Goal: Task Accomplishment & Management: Manage account settings

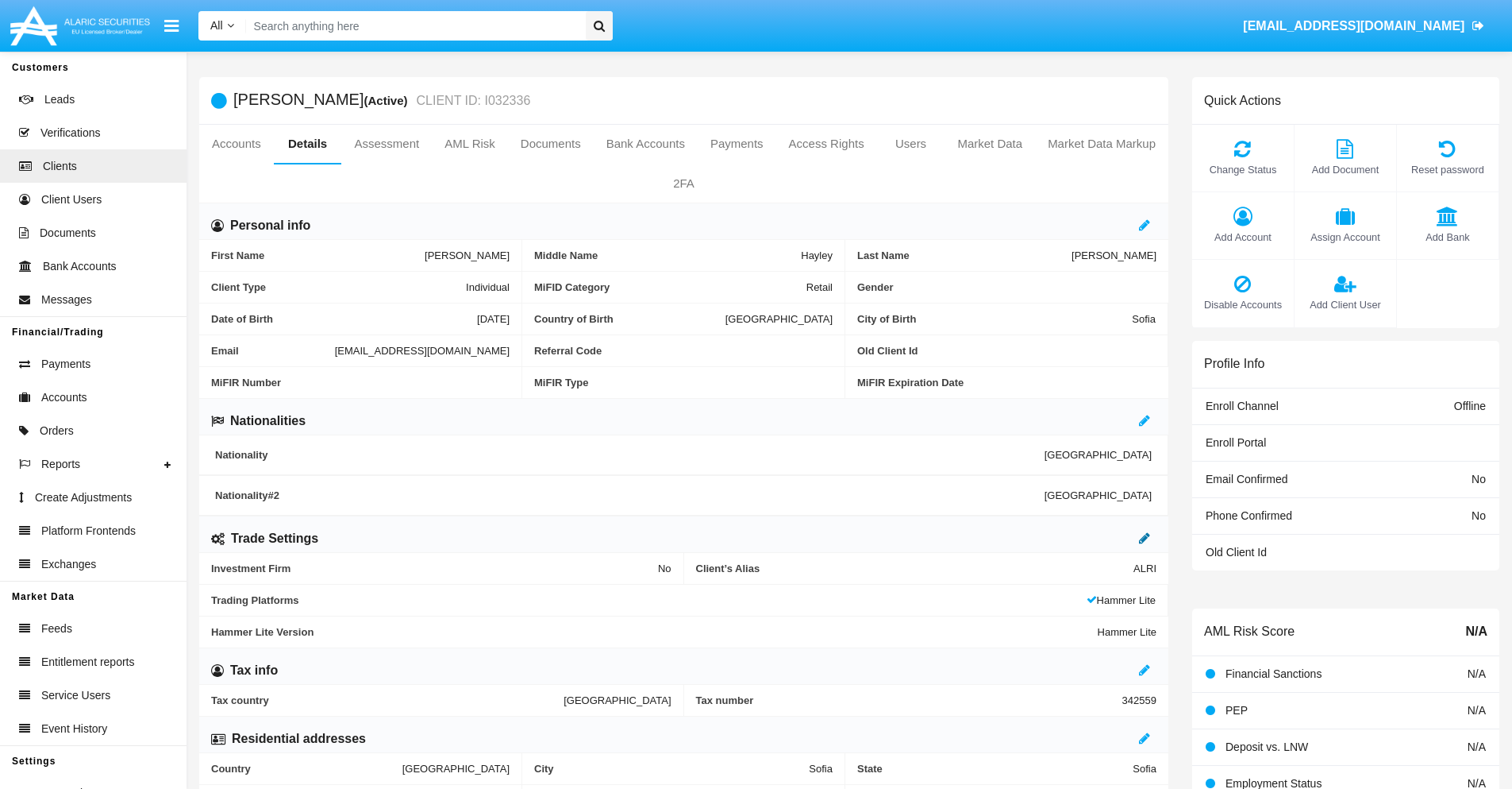
click at [1145, 537] on icon at bounding box center [1144, 537] width 11 height 13
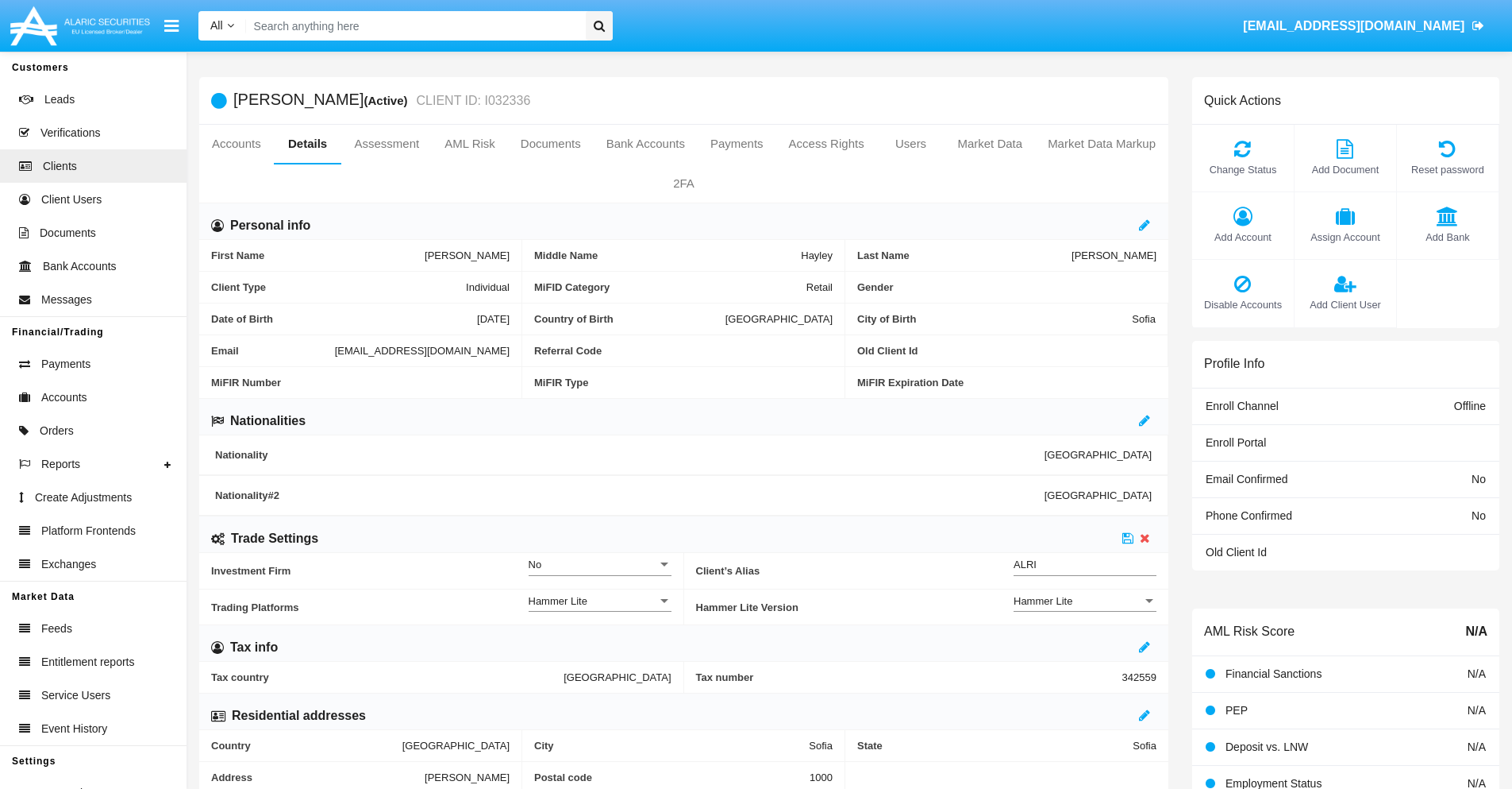
click at [1085, 600] on div "Hammer Lite" at bounding box center [1078, 600] width 128 height 14
click at [1085, 609] on span "Hammer Lite Plus" at bounding box center [1085, 609] width 143 height 31
click at [1127, 537] on icon at bounding box center [1127, 537] width 11 height 13
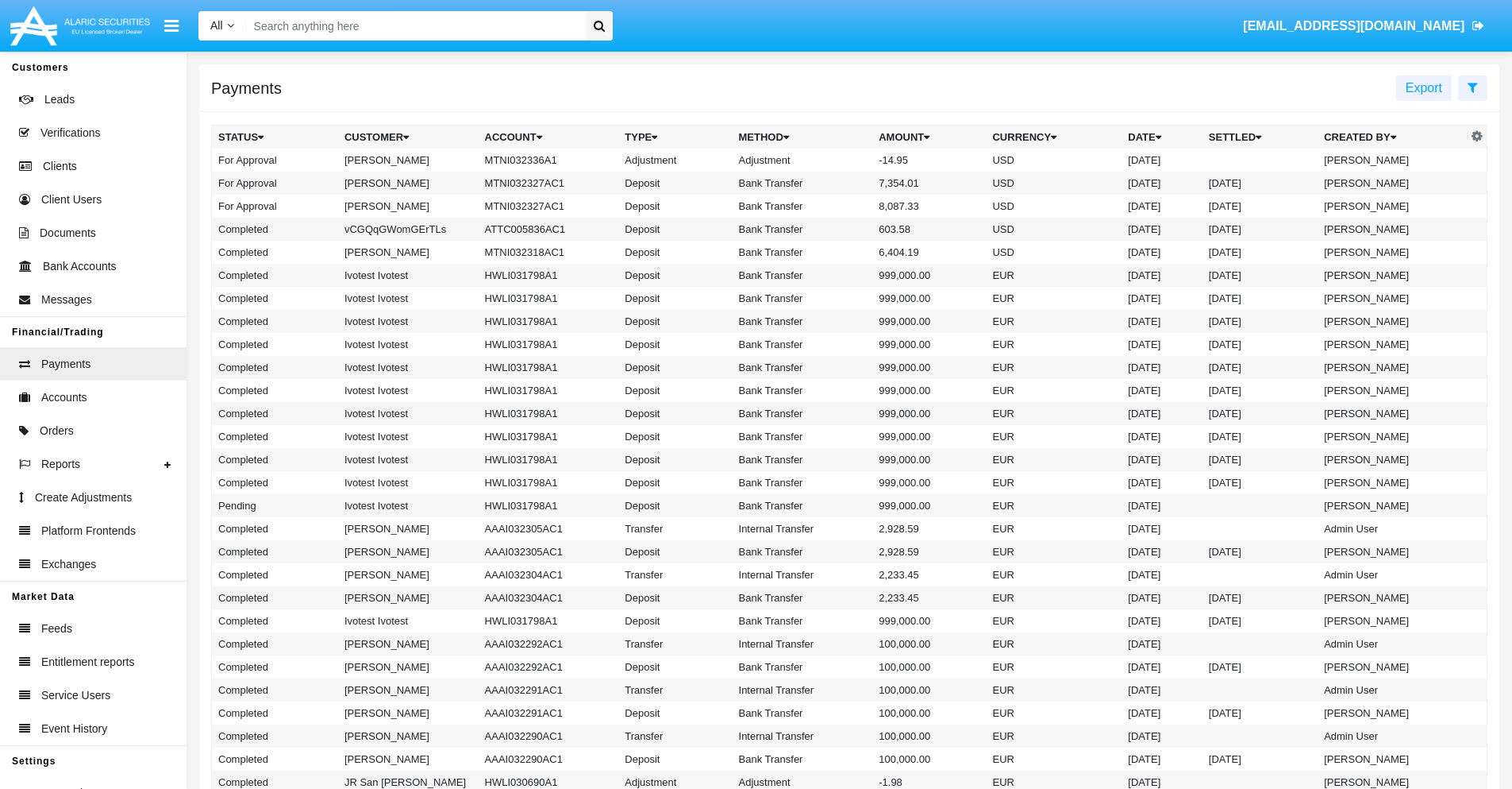
click at [541, 159] on td "MTNI032336A1" at bounding box center [549, 160] width 141 height 23
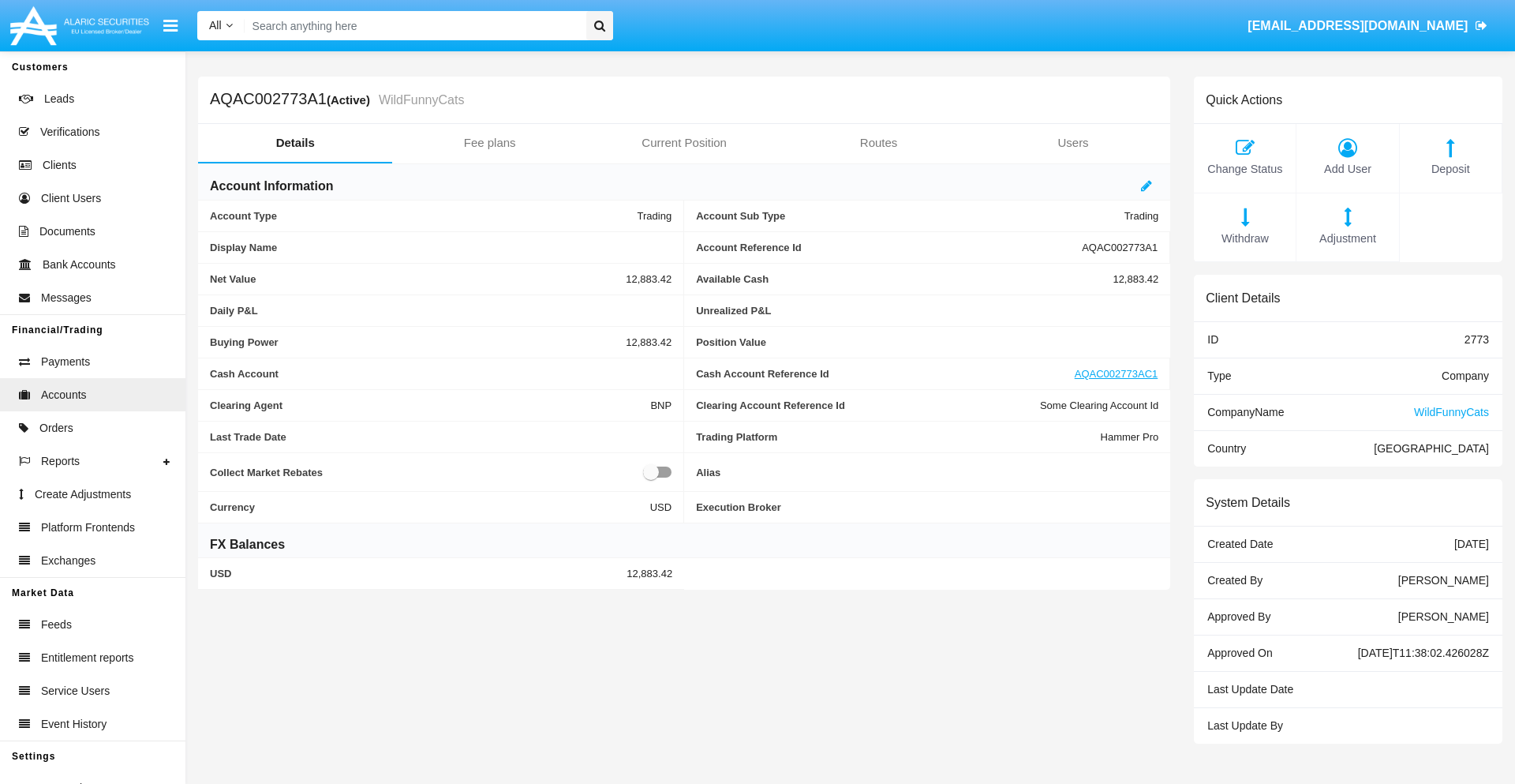
click at [1348, 238] on span "Adjustment" at bounding box center [1347, 239] width 86 height 17
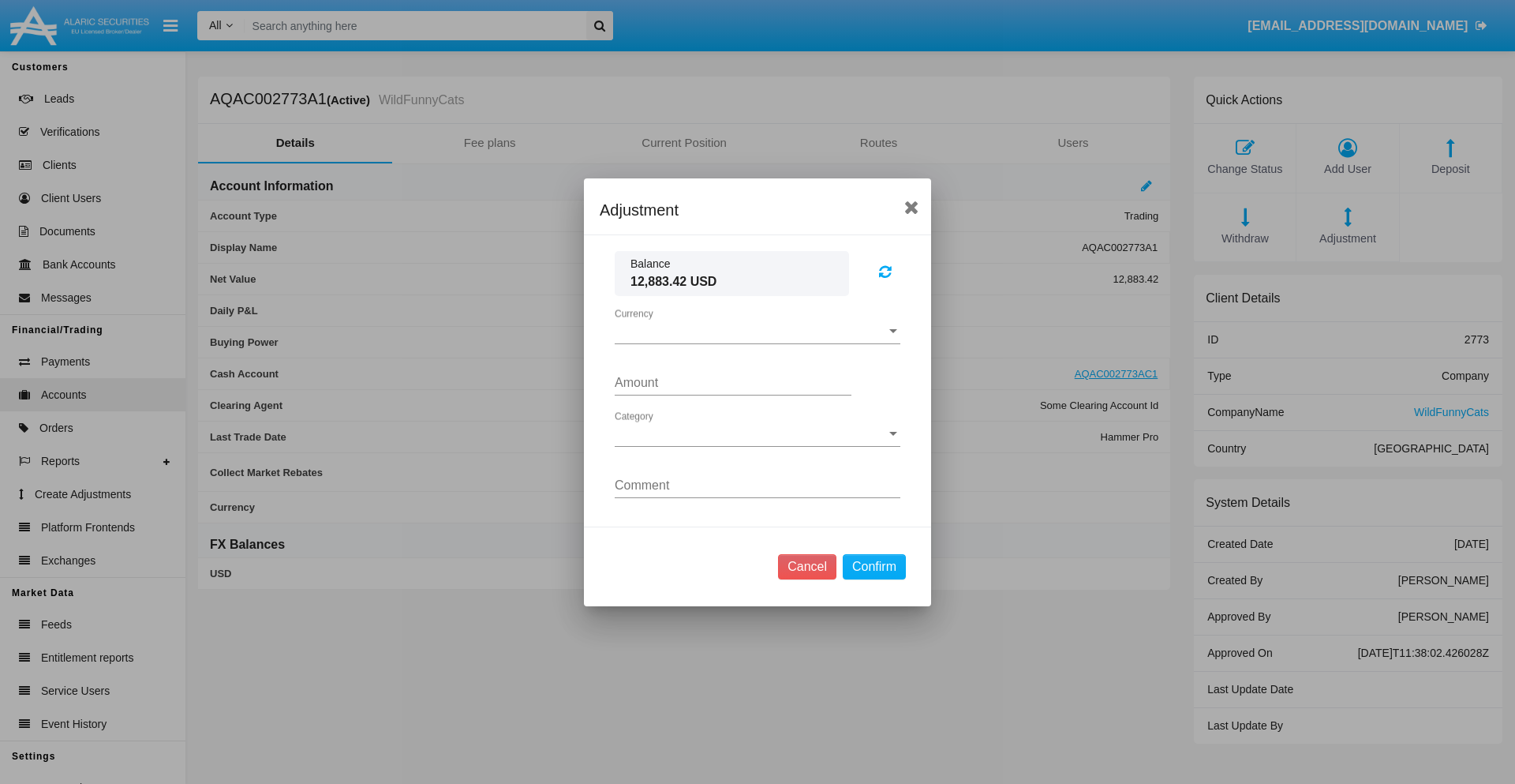
click at [758, 330] on span "Currency" at bounding box center [750, 331] width 271 height 14
click at [758, 343] on span "USD" at bounding box center [758, 343] width 286 height 38
click at [758, 434] on span "Category" at bounding box center [750, 434] width 271 height 14
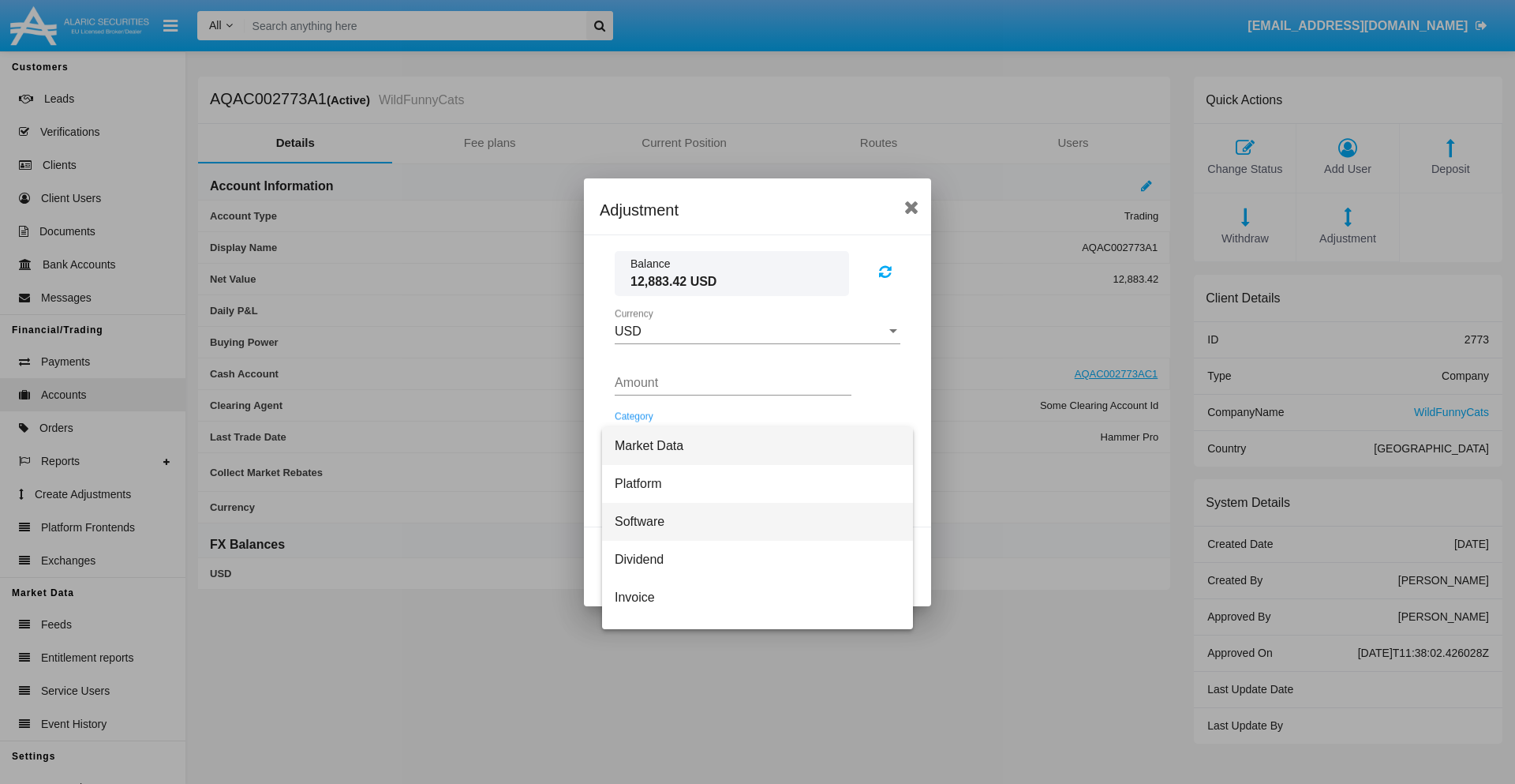
click at [751, 520] on span "Software" at bounding box center [758, 521] width 286 height 38
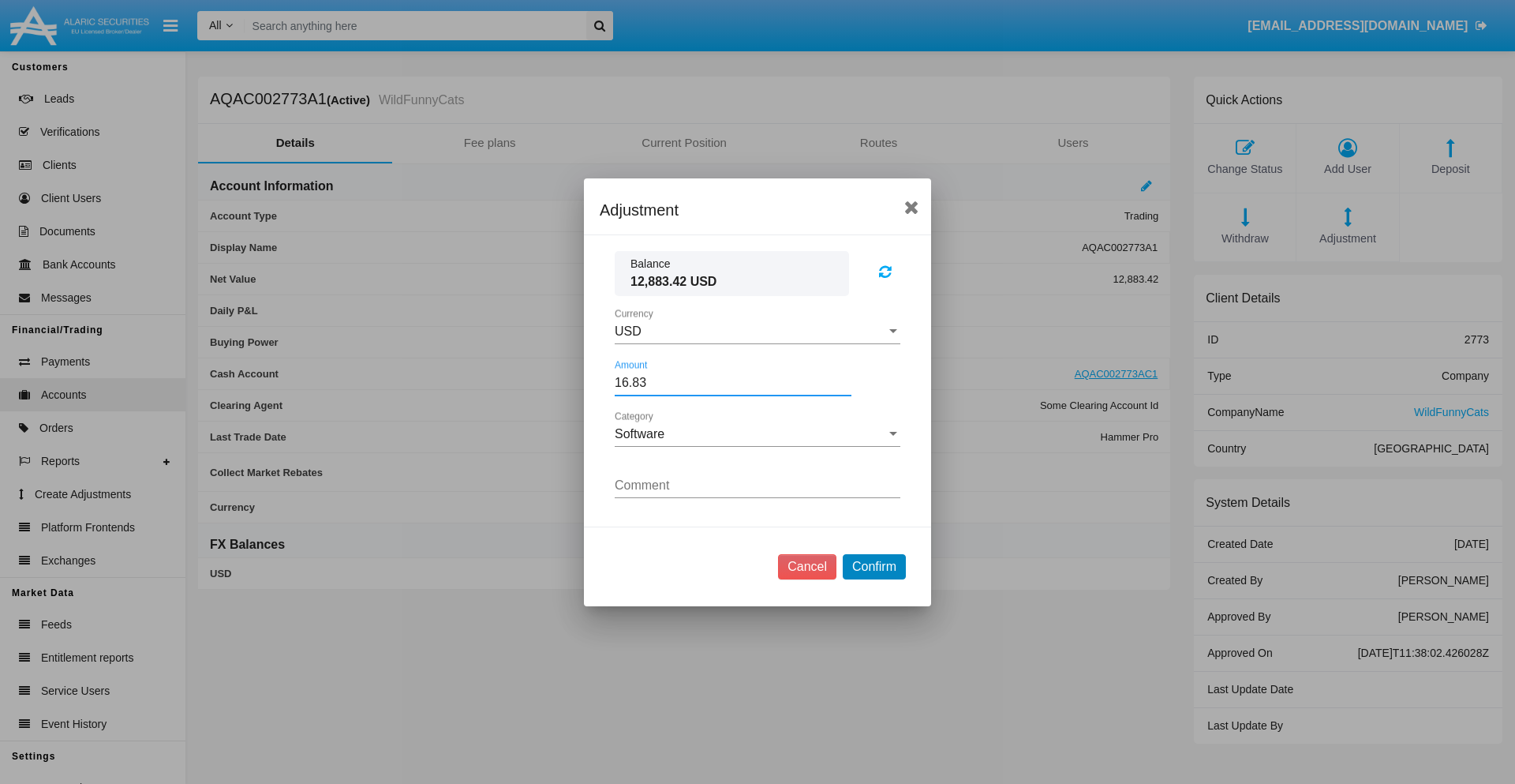
click at [874, 566] on button "Confirm" at bounding box center [874, 567] width 63 height 25
type input "16.8300"
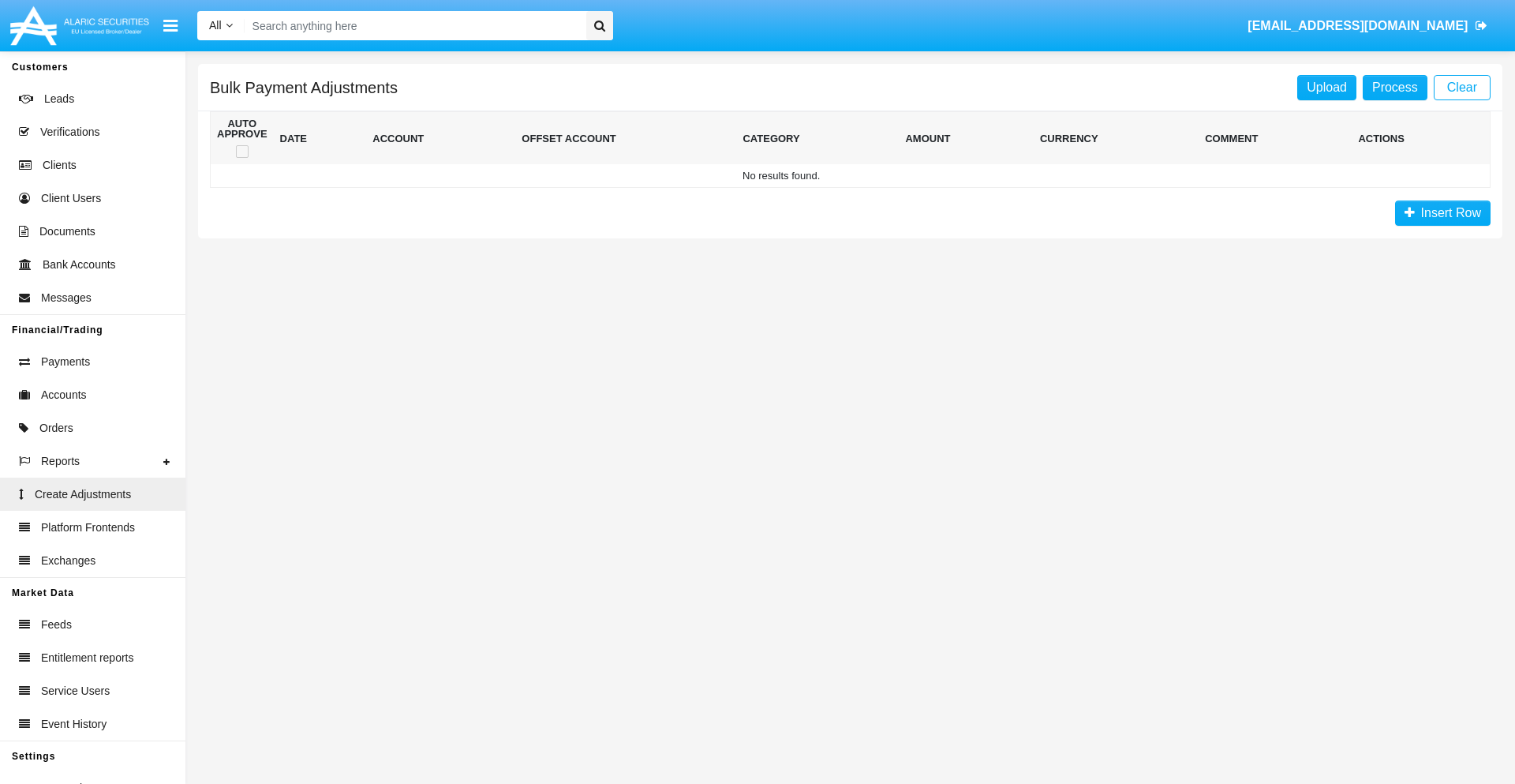
click at [1443, 213] on span "Insert Row" at bounding box center [1447, 212] width 67 height 14
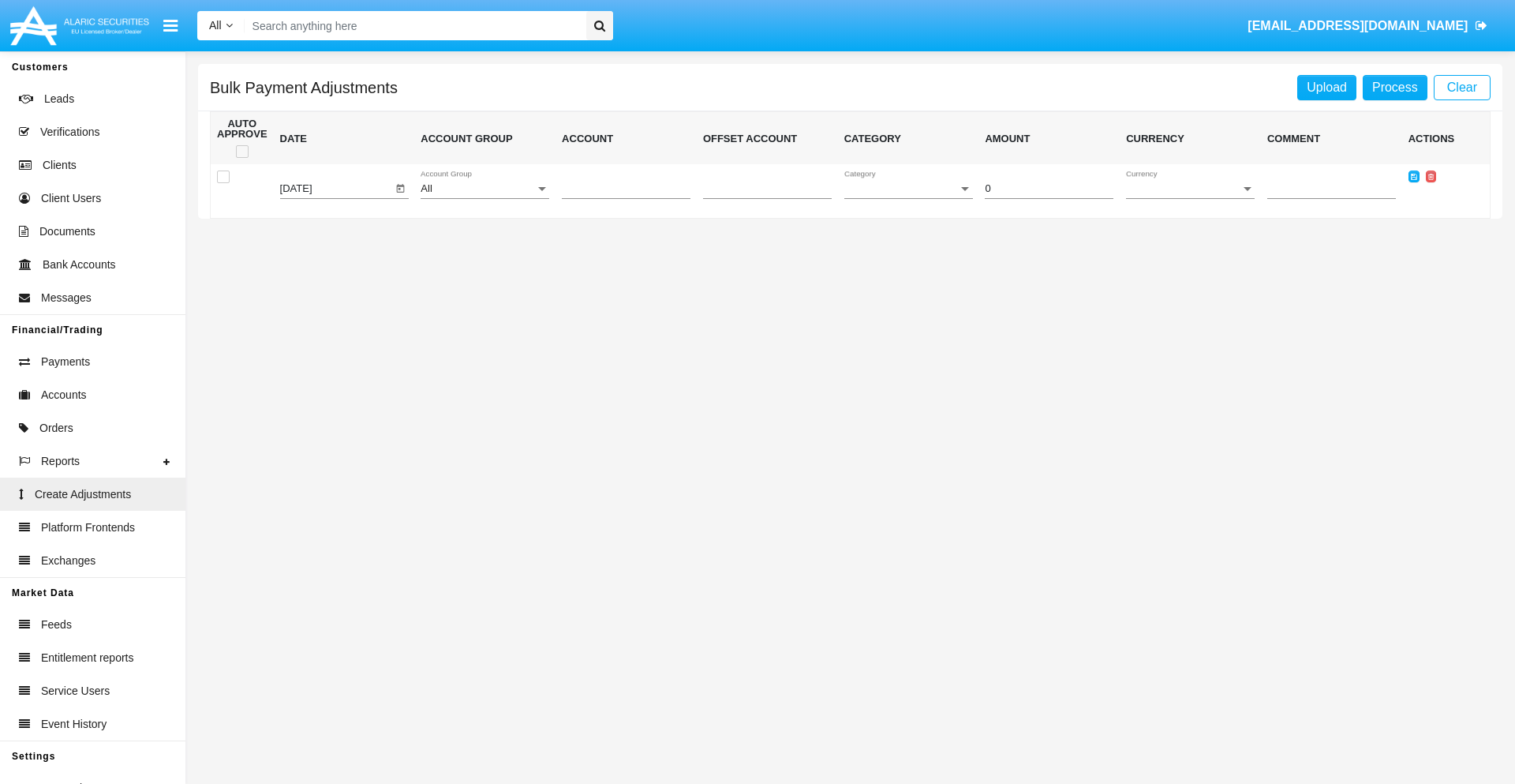
click at [485, 188] on div "All" at bounding box center [478, 189] width 115 height 12
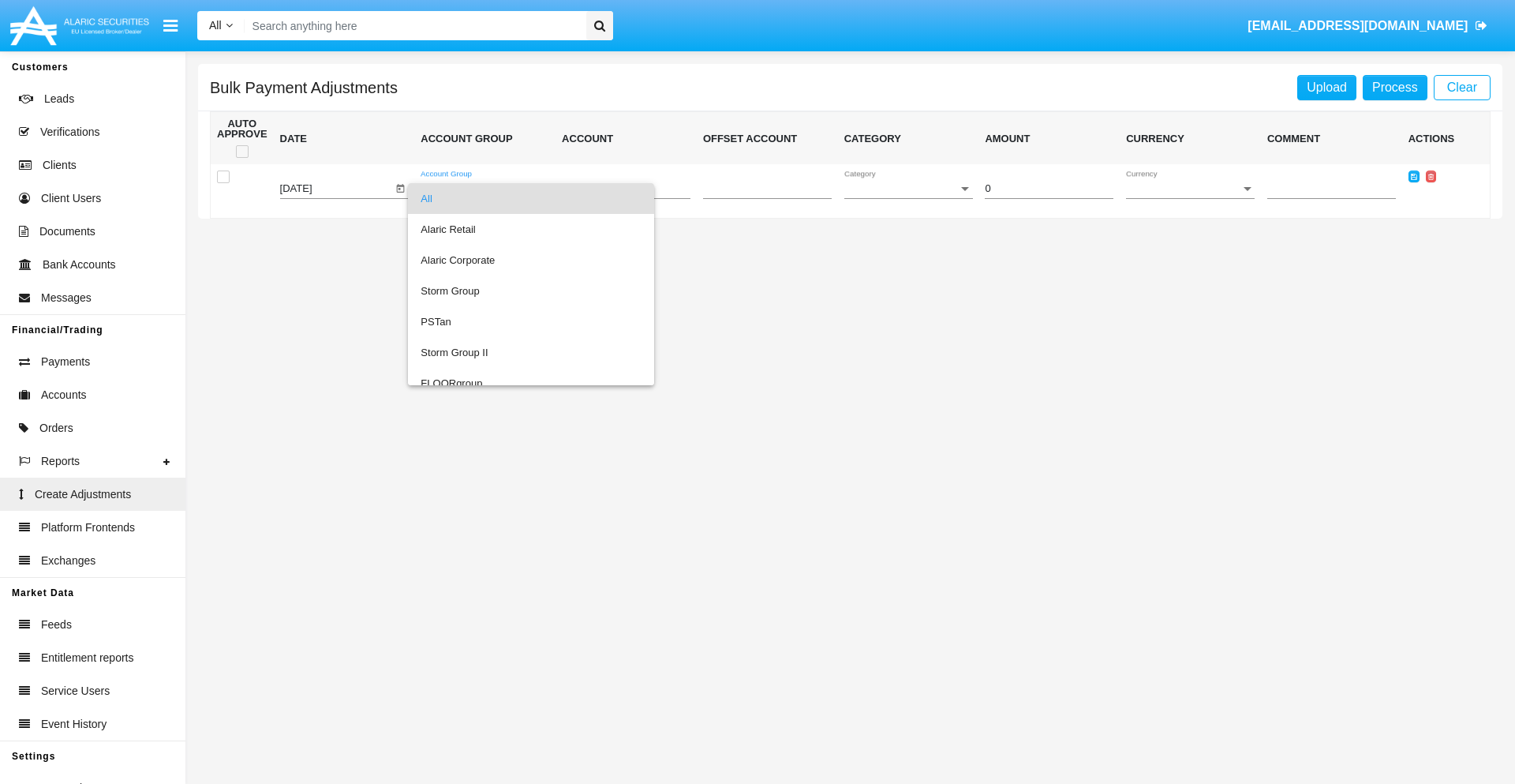
scroll to position [1491, 0]
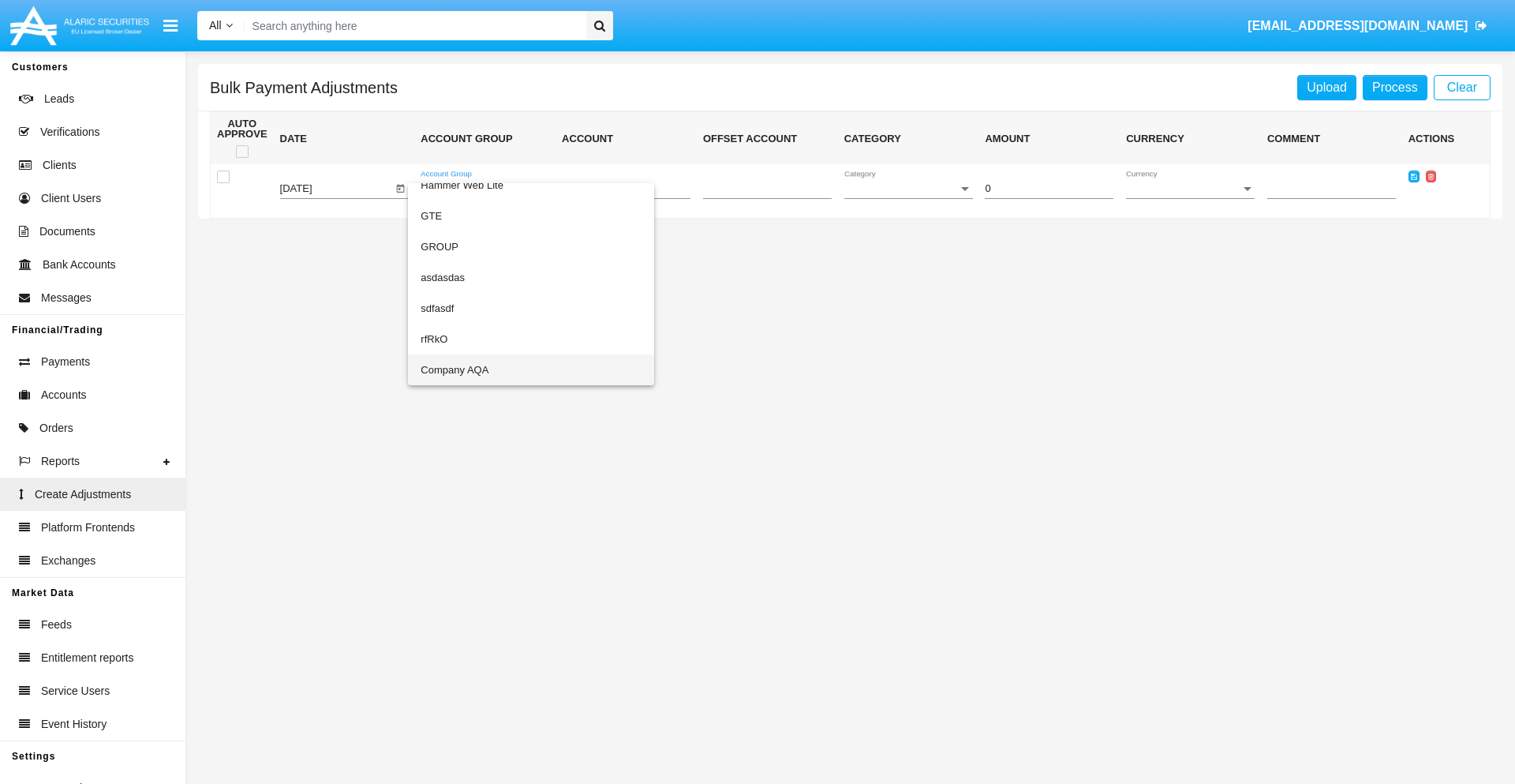
click at [499, 369] on span "Company AQA" at bounding box center [531, 370] width 221 height 31
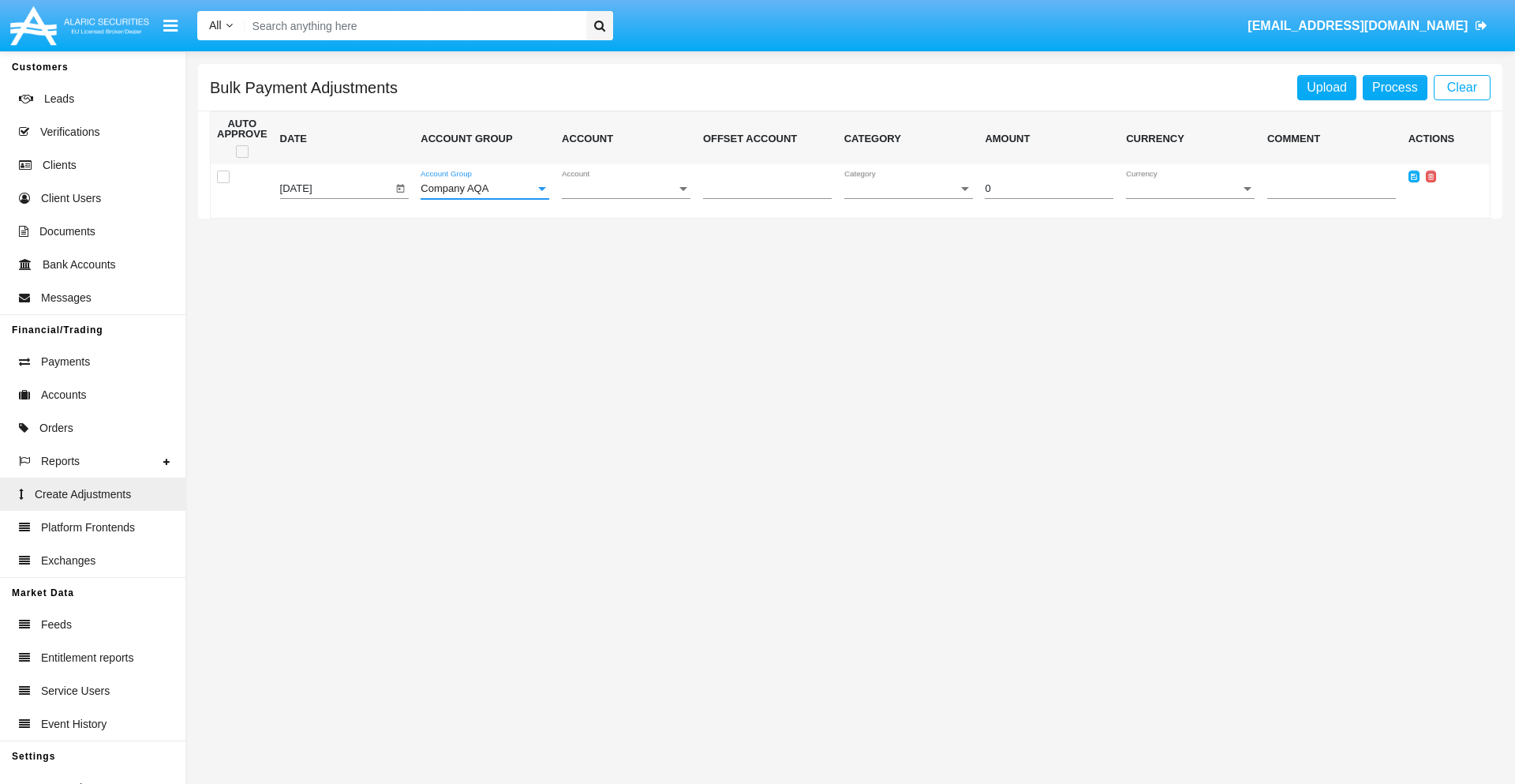
click at [626, 188] on span "Account" at bounding box center [619, 189] width 115 height 12
click at [620, 260] on span "AQAC002773A2" at bounding box center [613, 260] width 103 height 31
click at [909, 188] on span "Category" at bounding box center [901, 189] width 115 height 12
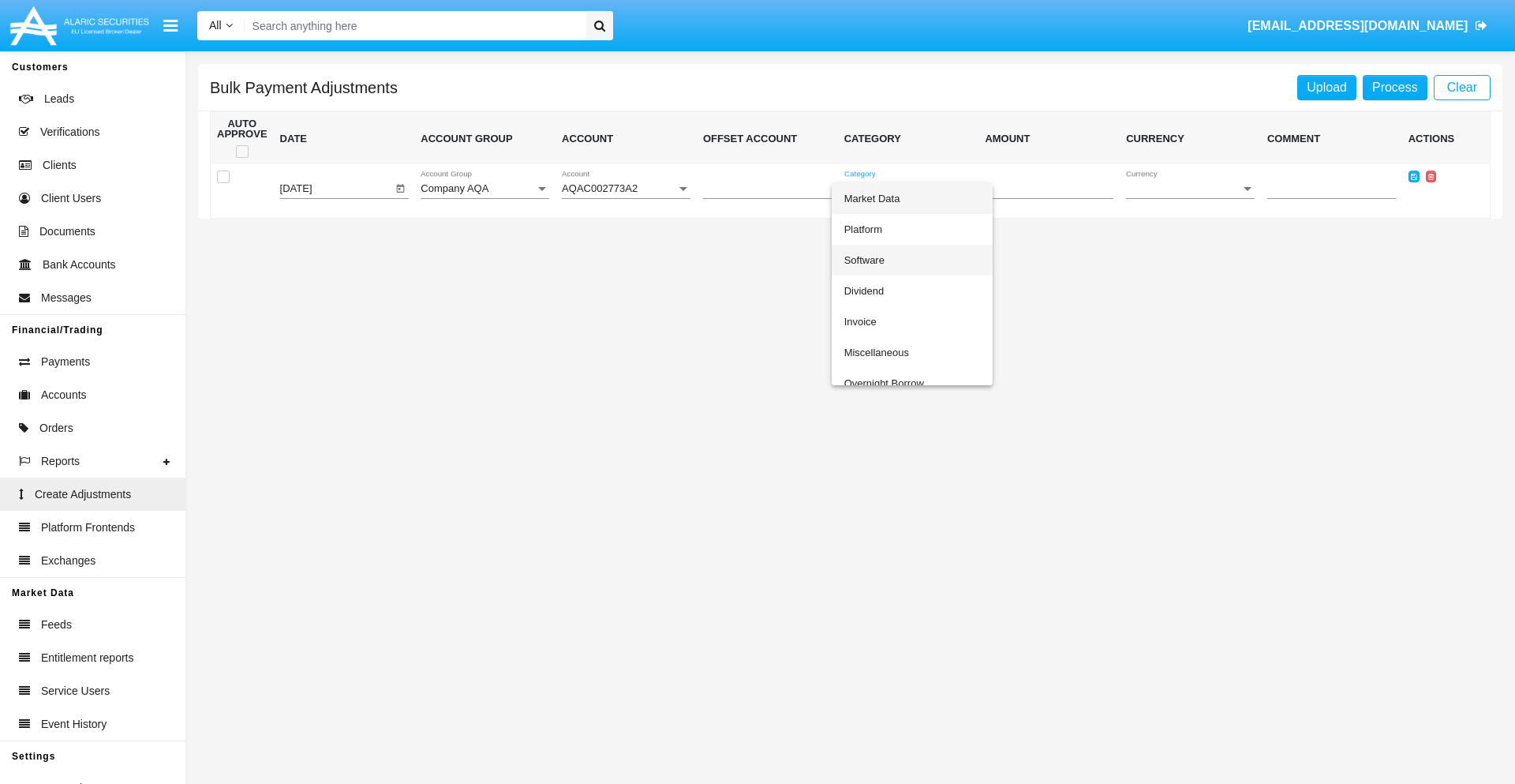
click at [912, 260] on span "Software" at bounding box center [912, 260] width 136 height 31
type input "-69.59"
click at [1190, 188] on span "Currency" at bounding box center [1183, 189] width 115 height 12
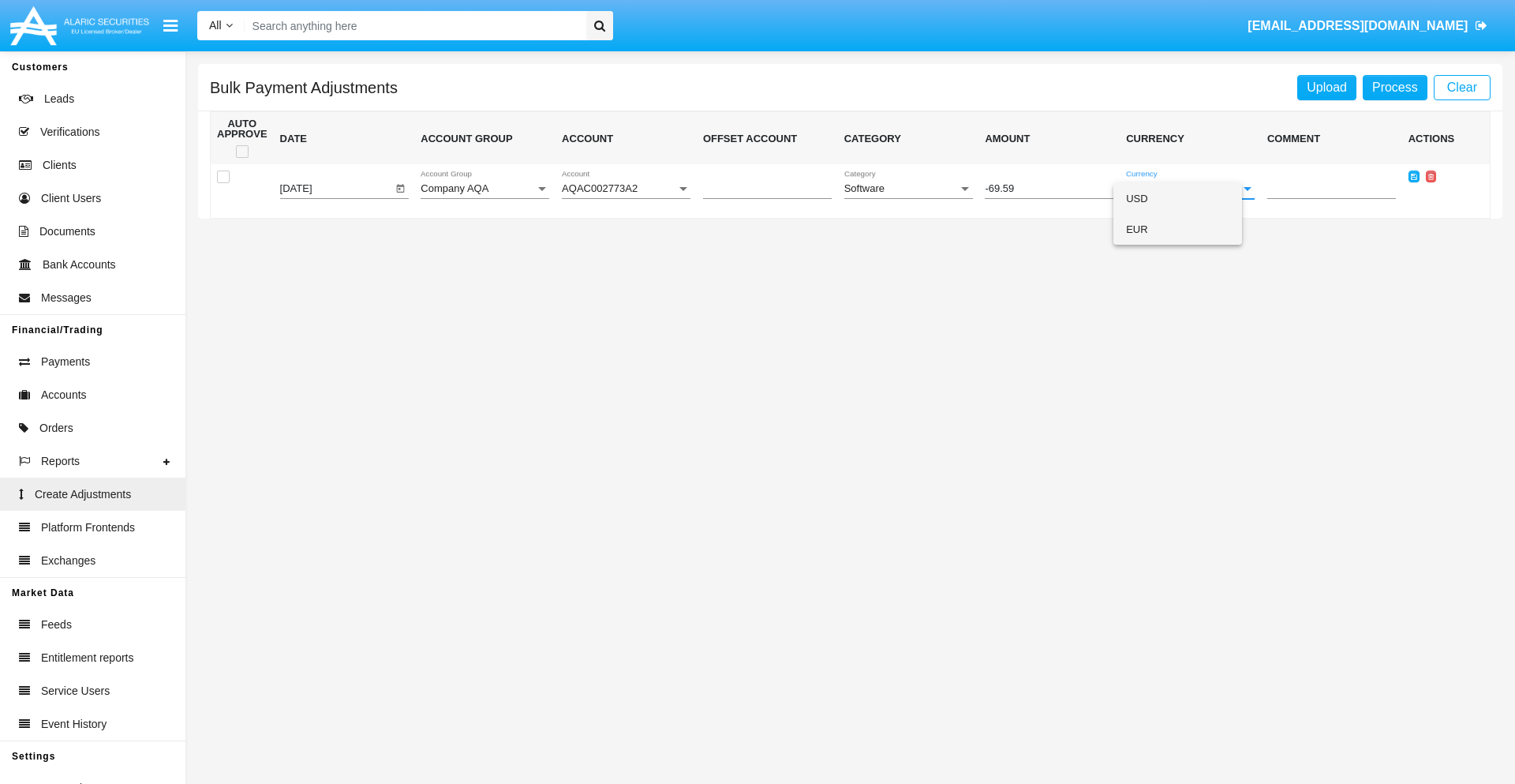
click at [1190, 229] on span "EUR" at bounding box center [1177, 229] width 103 height 31
click at [1414, 176] on icon at bounding box center [1414, 176] width 7 height 7
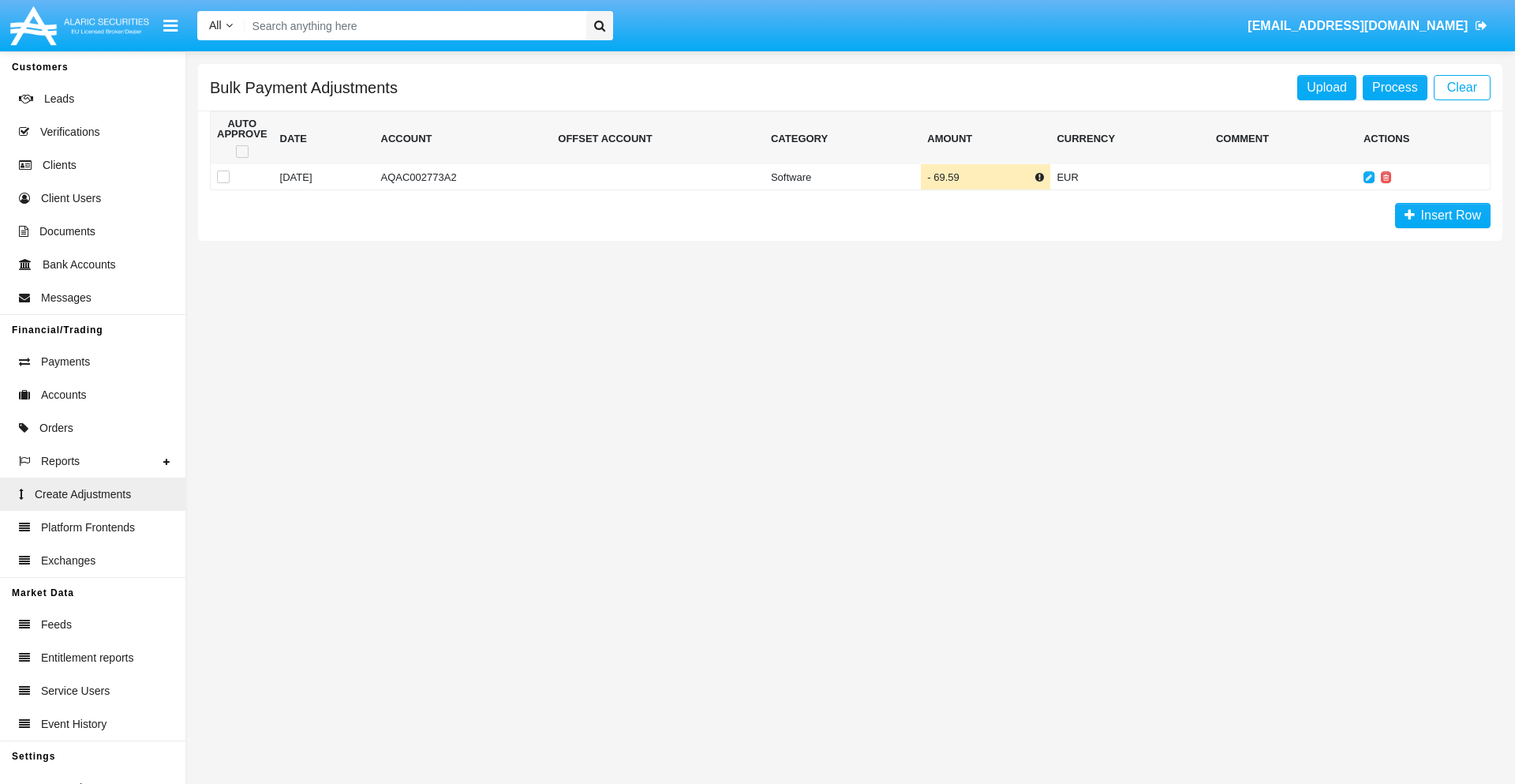
click at [241, 152] on span at bounding box center [241, 151] width 13 height 13
click at [241, 157] on input "checkbox" at bounding box center [241, 157] width 1 height 1
checkbox input "true"
click at [1394, 87] on link "Process" at bounding box center [1394, 88] width 65 height 25
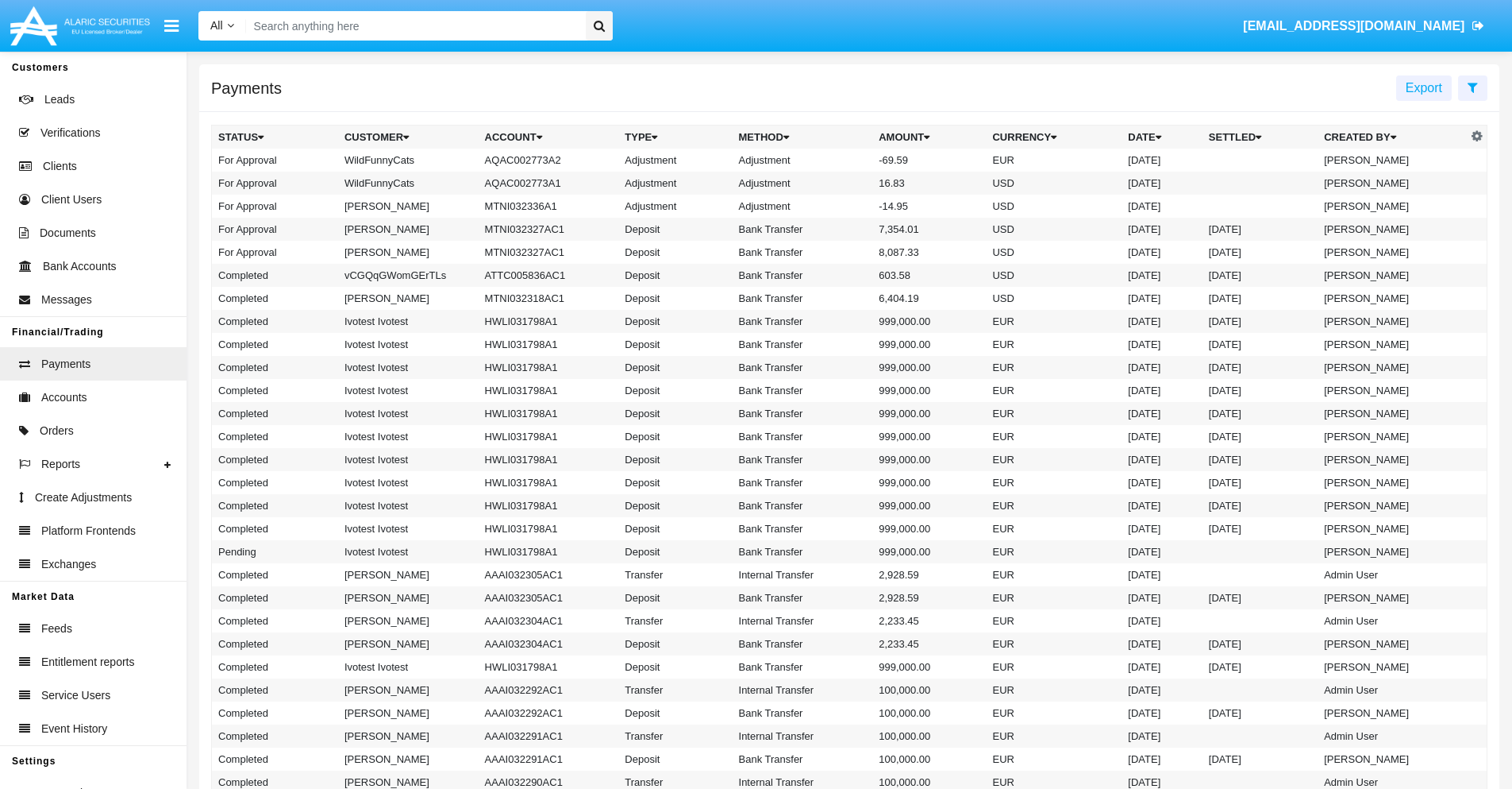
click at [849, 159] on td "Adjustment" at bounding box center [802, 160] width 141 height 23
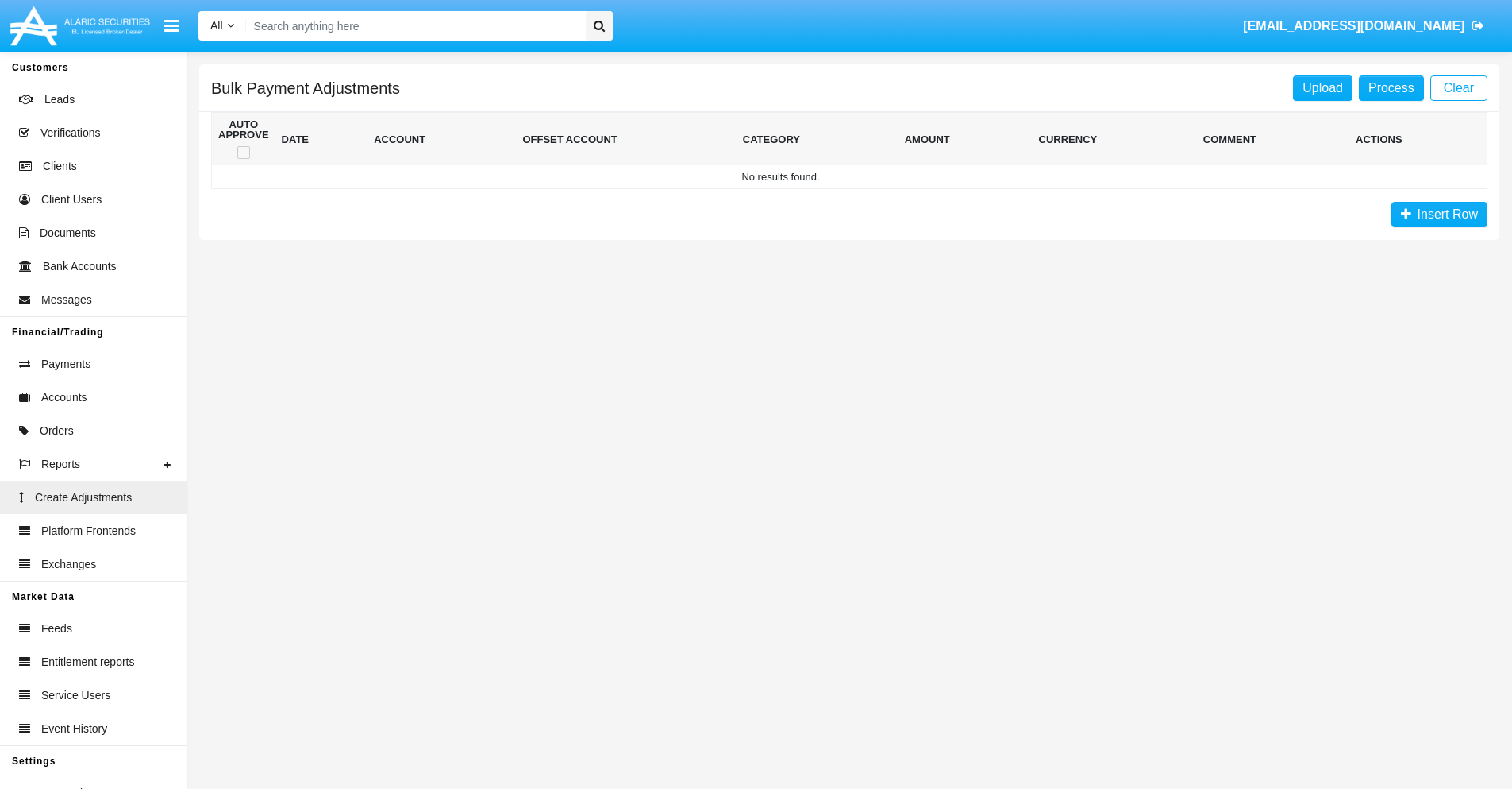
click at [1439, 215] on span "Insert Row" at bounding box center [1444, 214] width 67 height 14
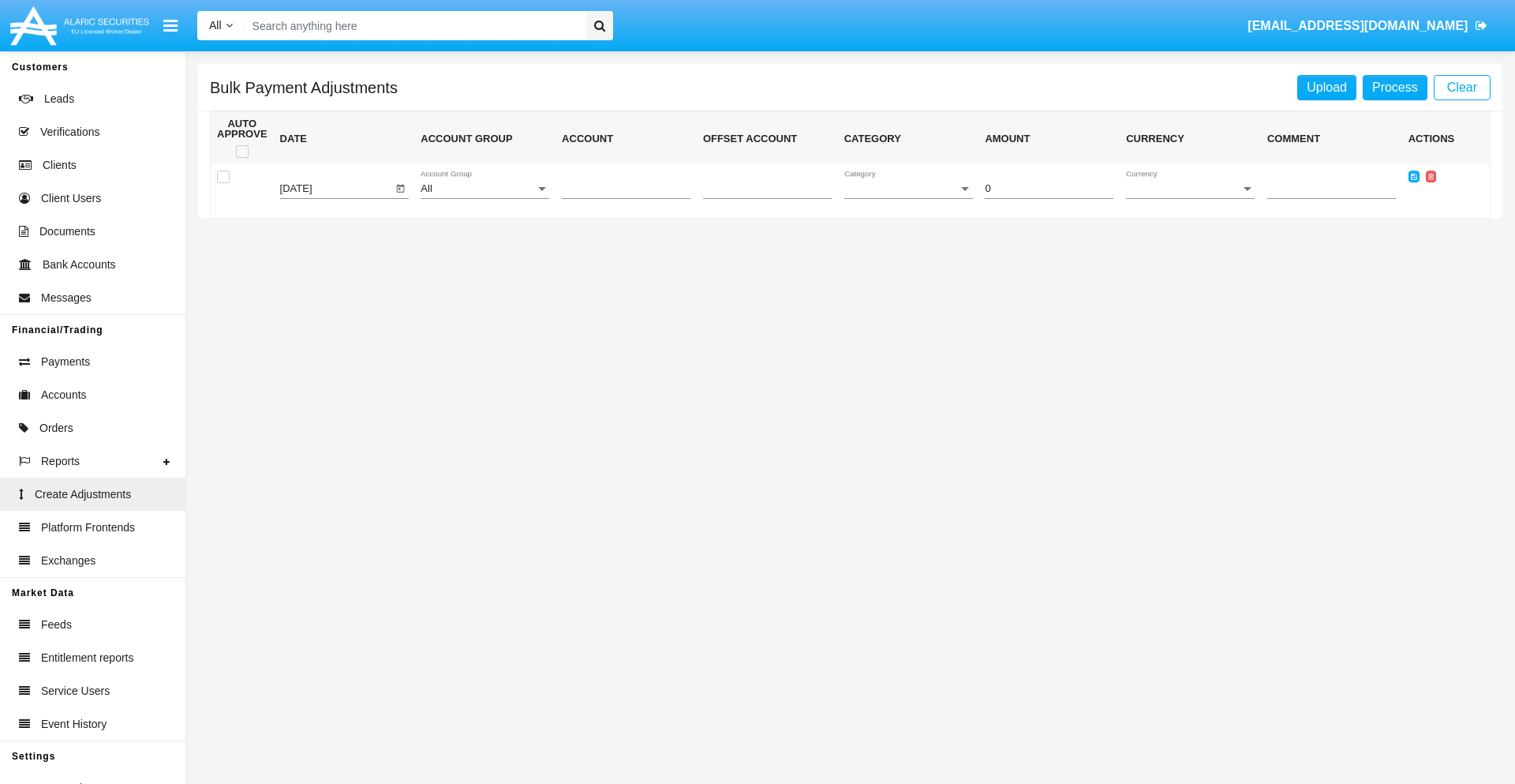
click at [485, 188] on div "All" at bounding box center [478, 189] width 115 height 12
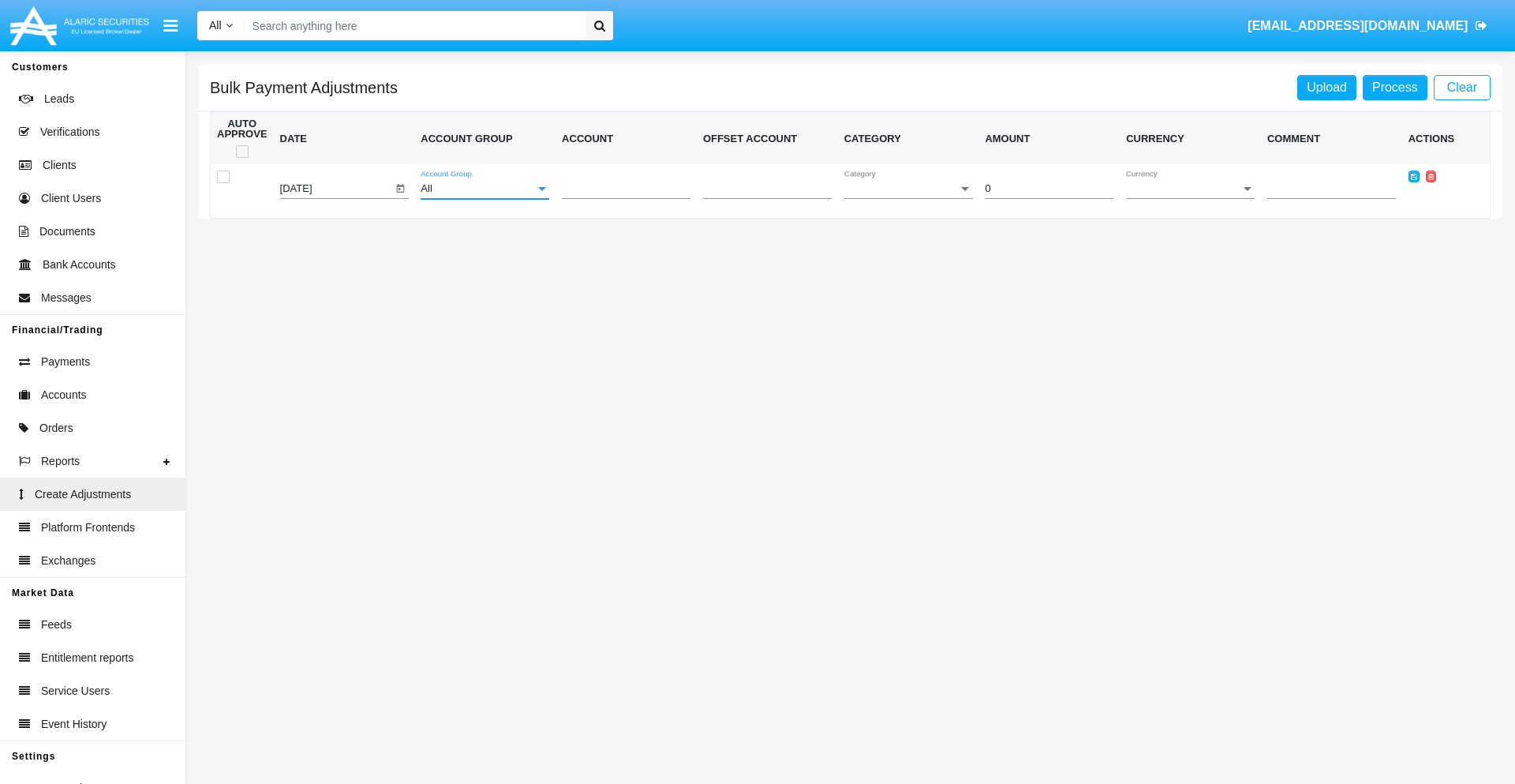
scroll to position [1491, 0]
click at [626, 188] on span "Account" at bounding box center [619, 189] width 115 height 12
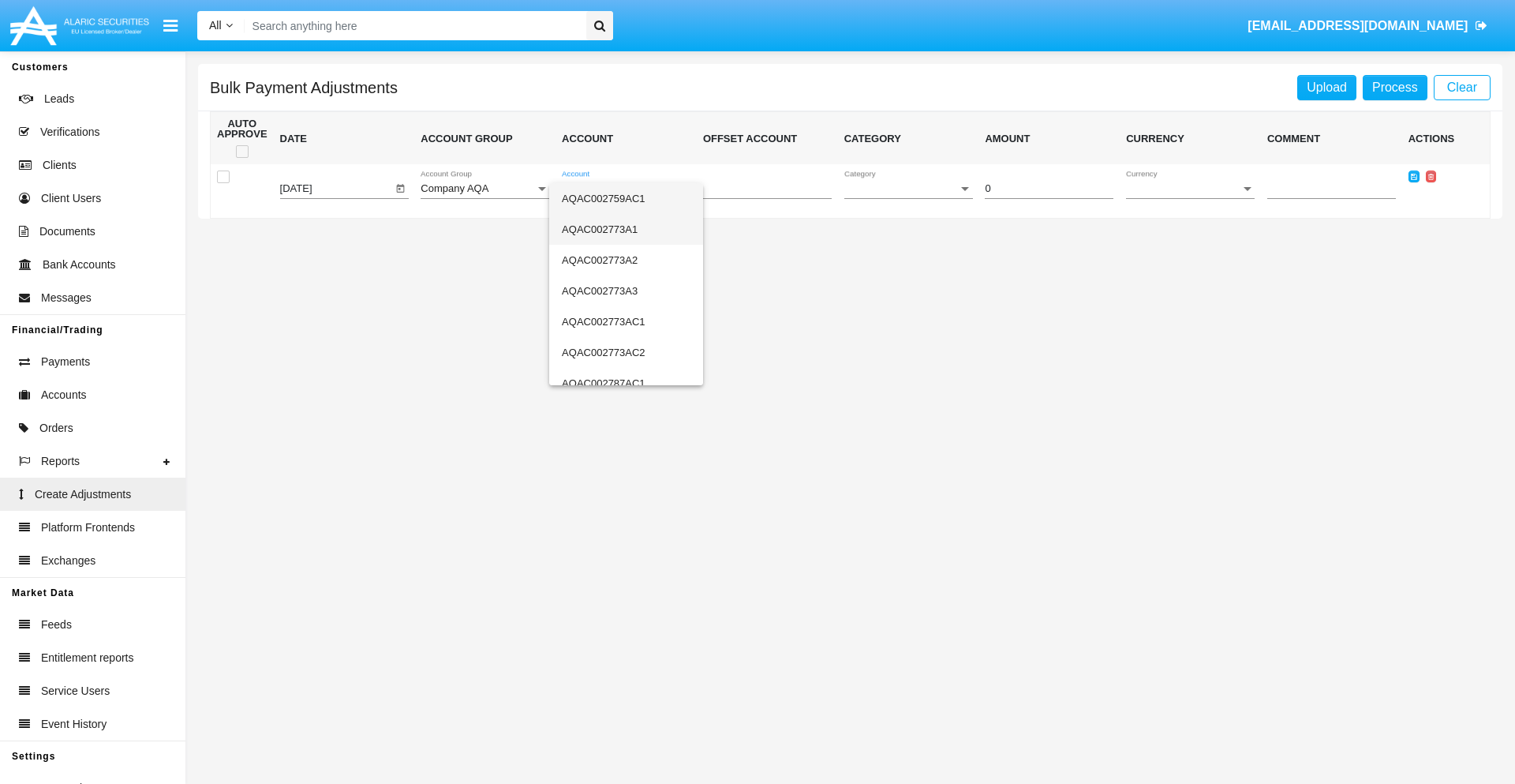
click at [620, 229] on span "AQAC002773A1" at bounding box center [626, 229] width 128 height 31
click at [909, 188] on span "Category" at bounding box center [901, 189] width 115 height 12
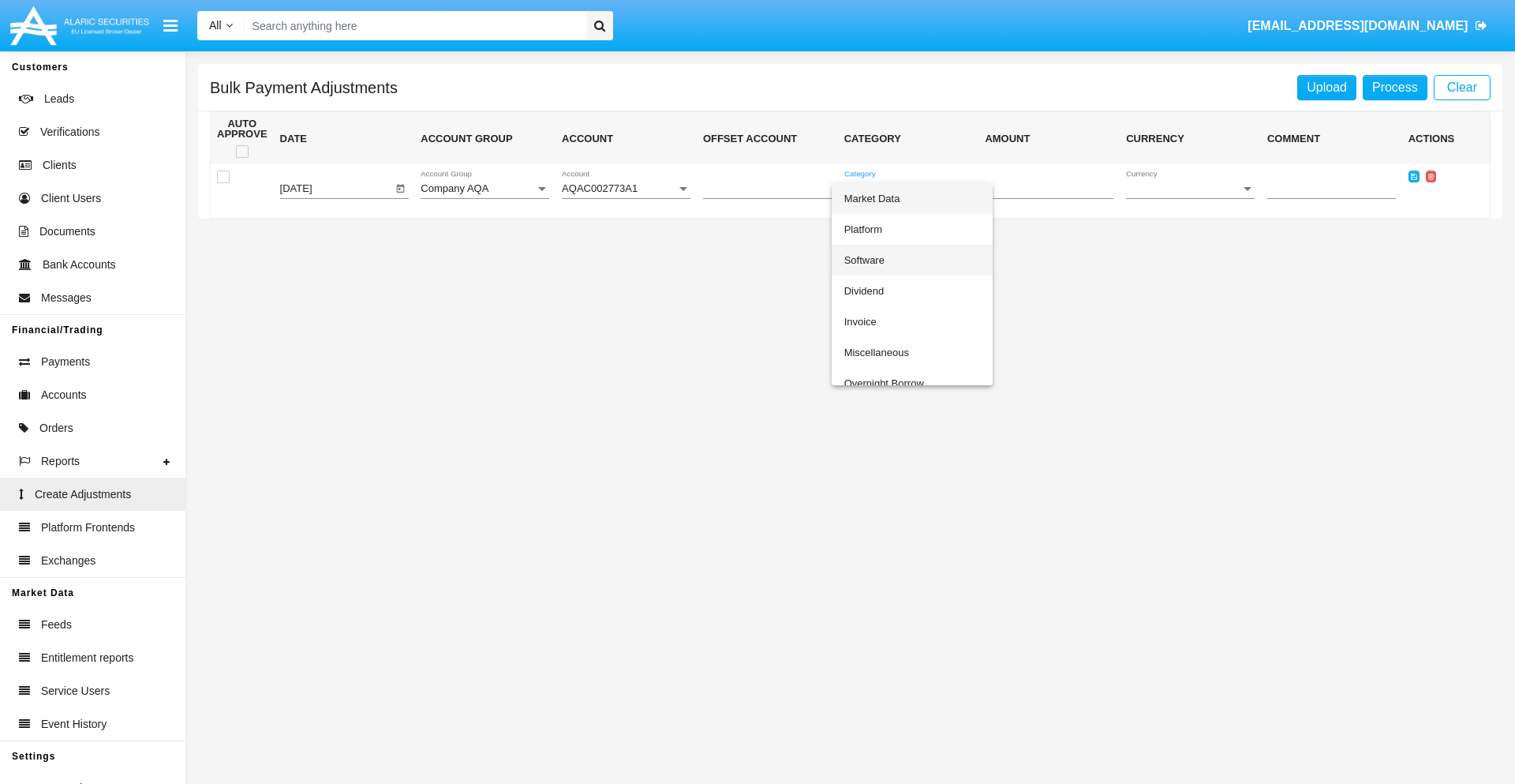
click at [912, 260] on span "Software" at bounding box center [912, 260] width 136 height 31
type input "-50.59"
click at [1190, 188] on span "Currency" at bounding box center [1183, 189] width 115 height 12
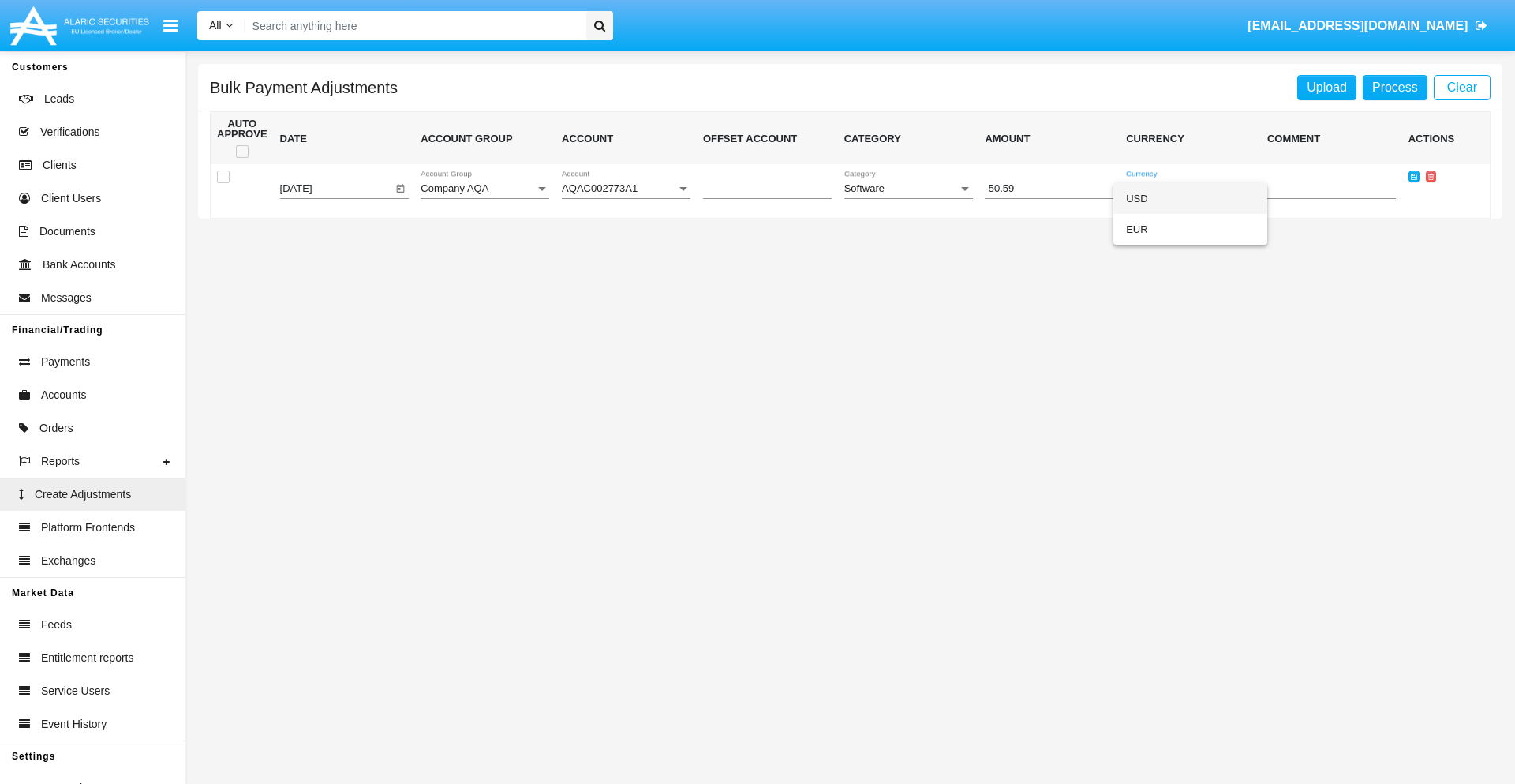
click at [1190, 198] on span "USD" at bounding box center [1190, 199] width 128 height 31
click at [1414, 176] on icon at bounding box center [1414, 176] width 7 height 7
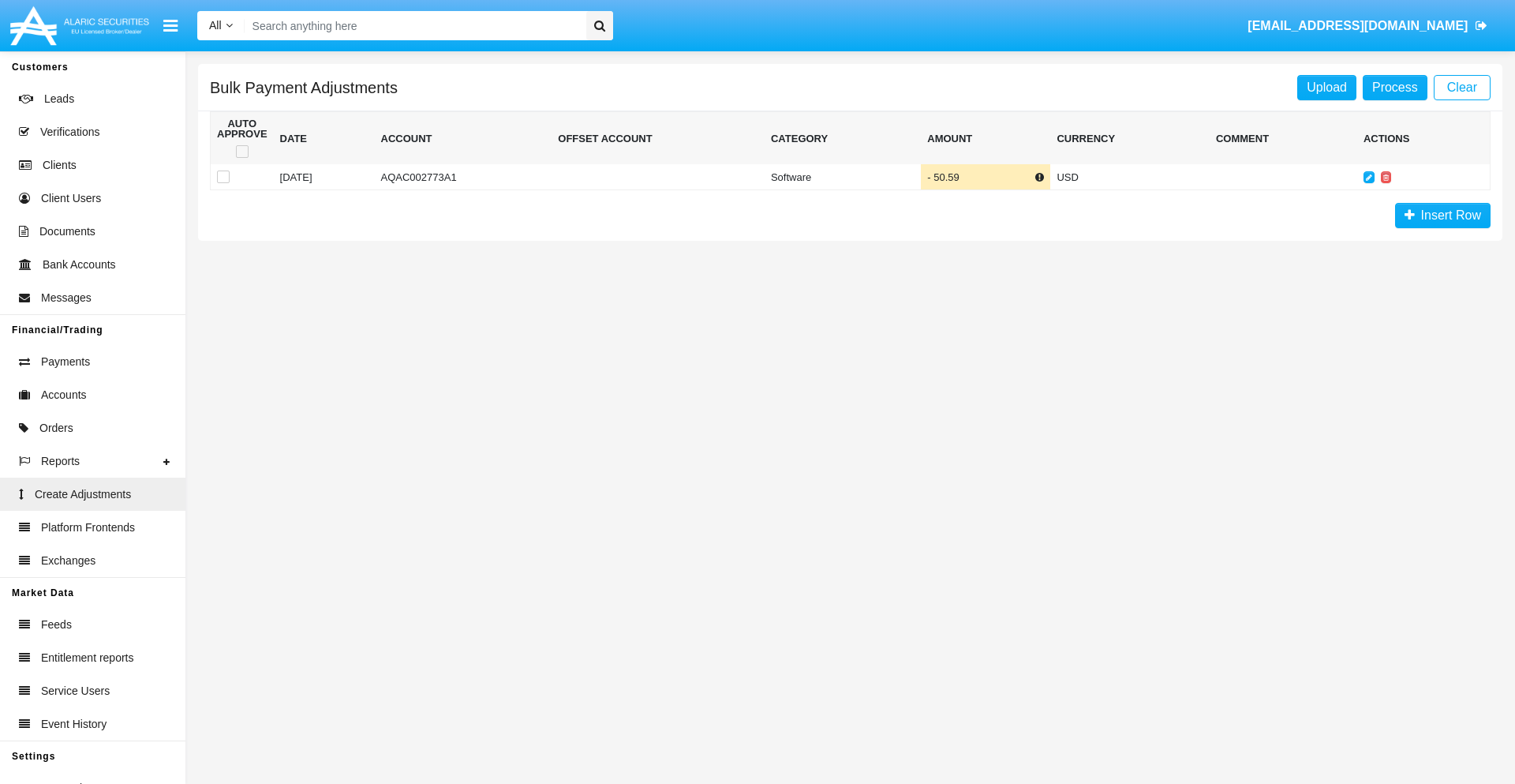
click at [241, 152] on span at bounding box center [241, 151] width 13 height 13
click at [241, 157] on input "checkbox" at bounding box center [241, 157] width 1 height 1
checkbox input "true"
click at [1394, 87] on link "Process" at bounding box center [1394, 88] width 65 height 25
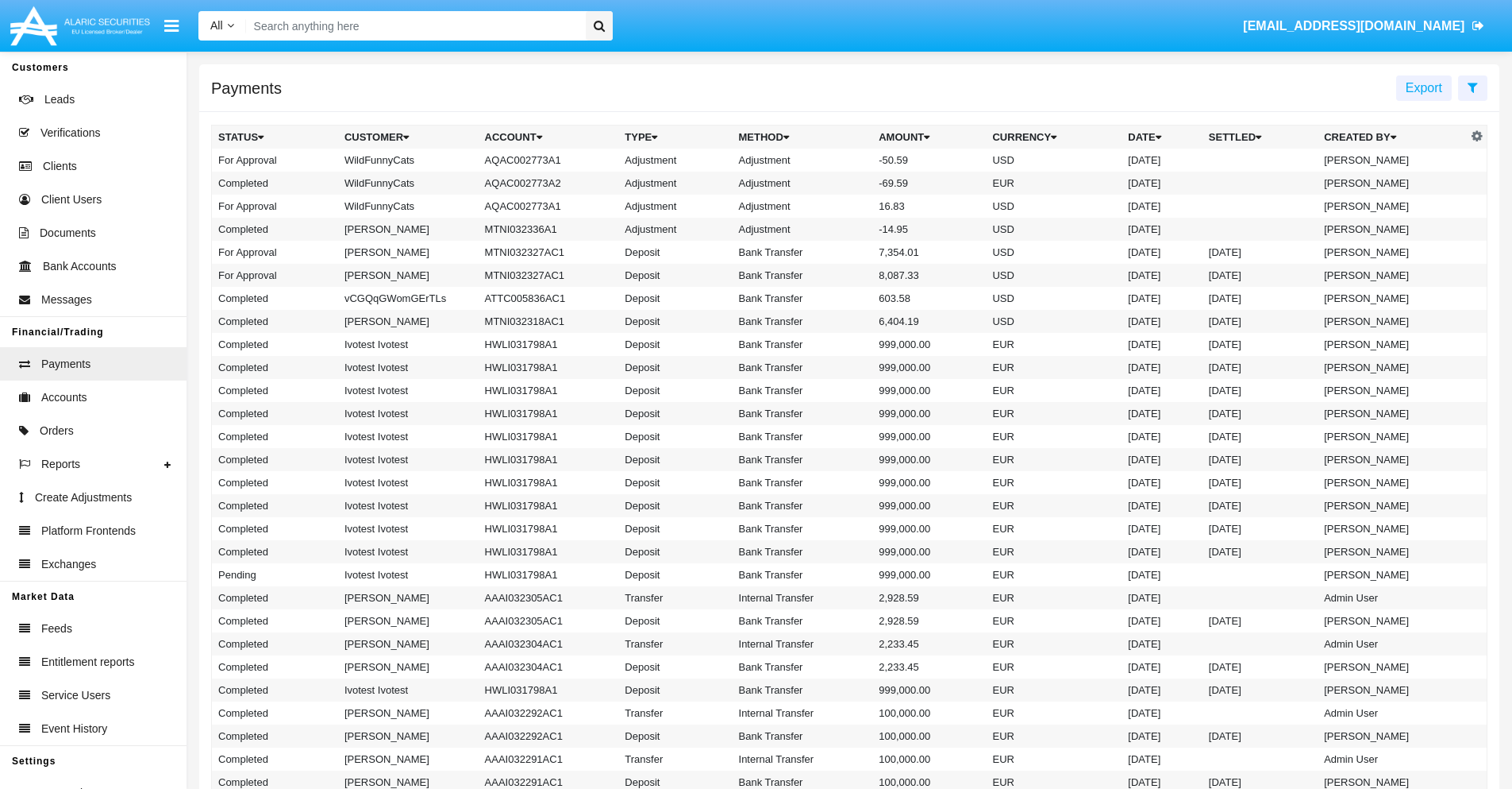
click at [849, 159] on td "Adjustment" at bounding box center [802, 160] width 141 height 23
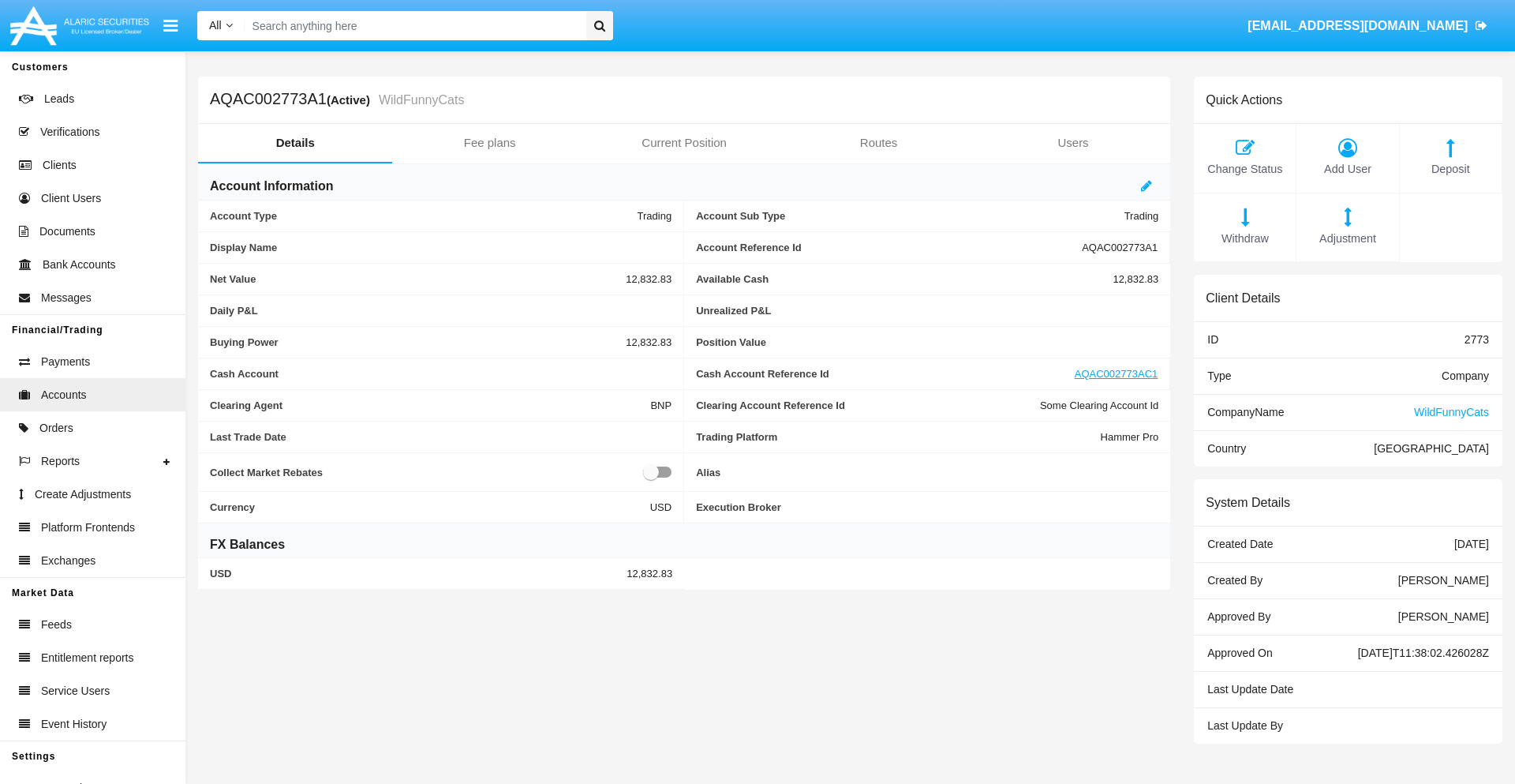
click at [1450, 169] on span "Deposit" at bounding box center [1450, 170] width 86 height 17
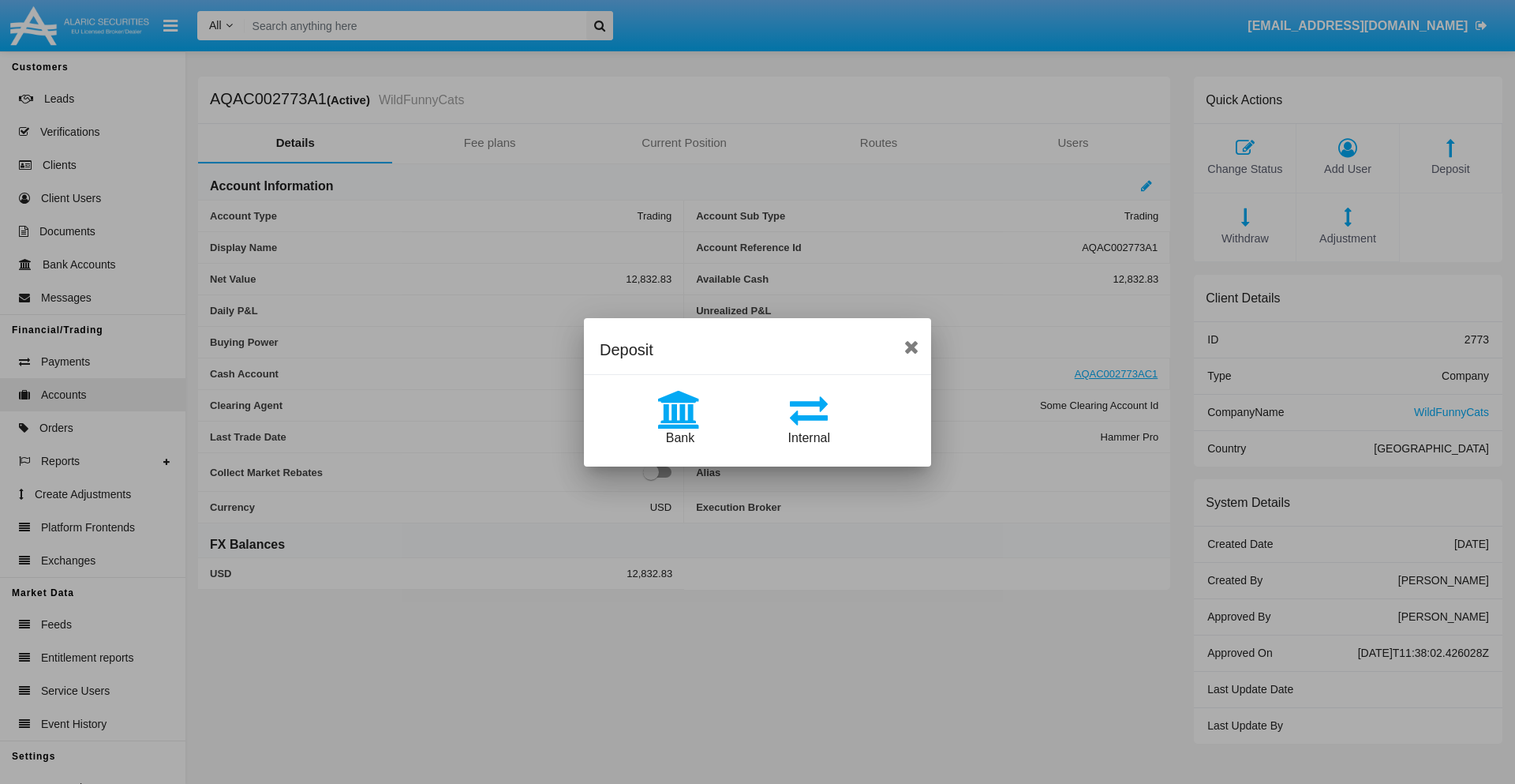
click at [680, 437] on span "Bank" at bounding box center [680, 437] width 28 height 14
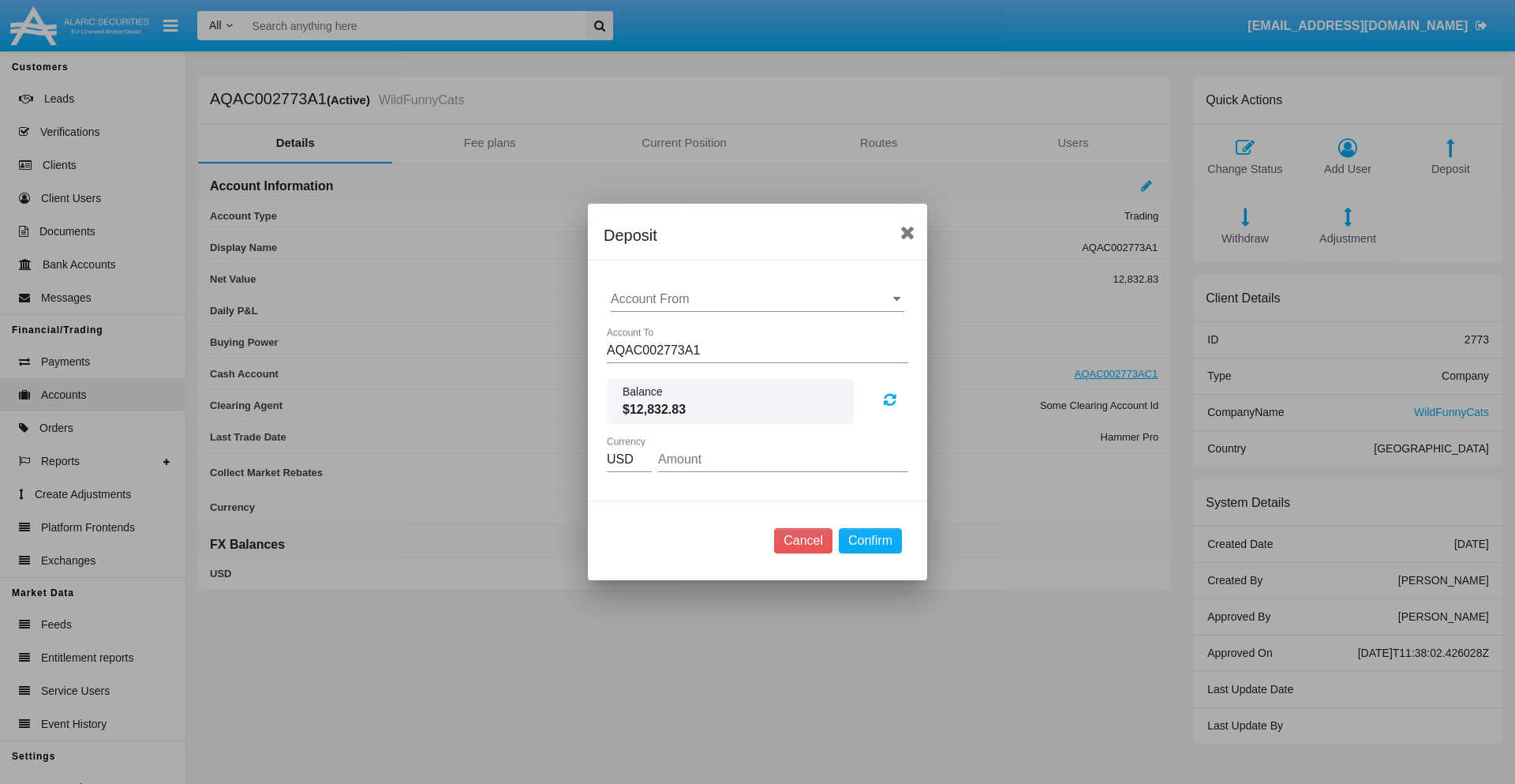
click at [758, 299] on input "Account From" at bounding box center [758, 298] width 294 height 14
click at [645, 330] on span "ACDC" at bounding box center [645, 330] width 36 height 14
type input "ACDC"
type input "25.31"
click at [870, 541] on button "Confirm" at bounding box center [870, 541] width 63 height 25
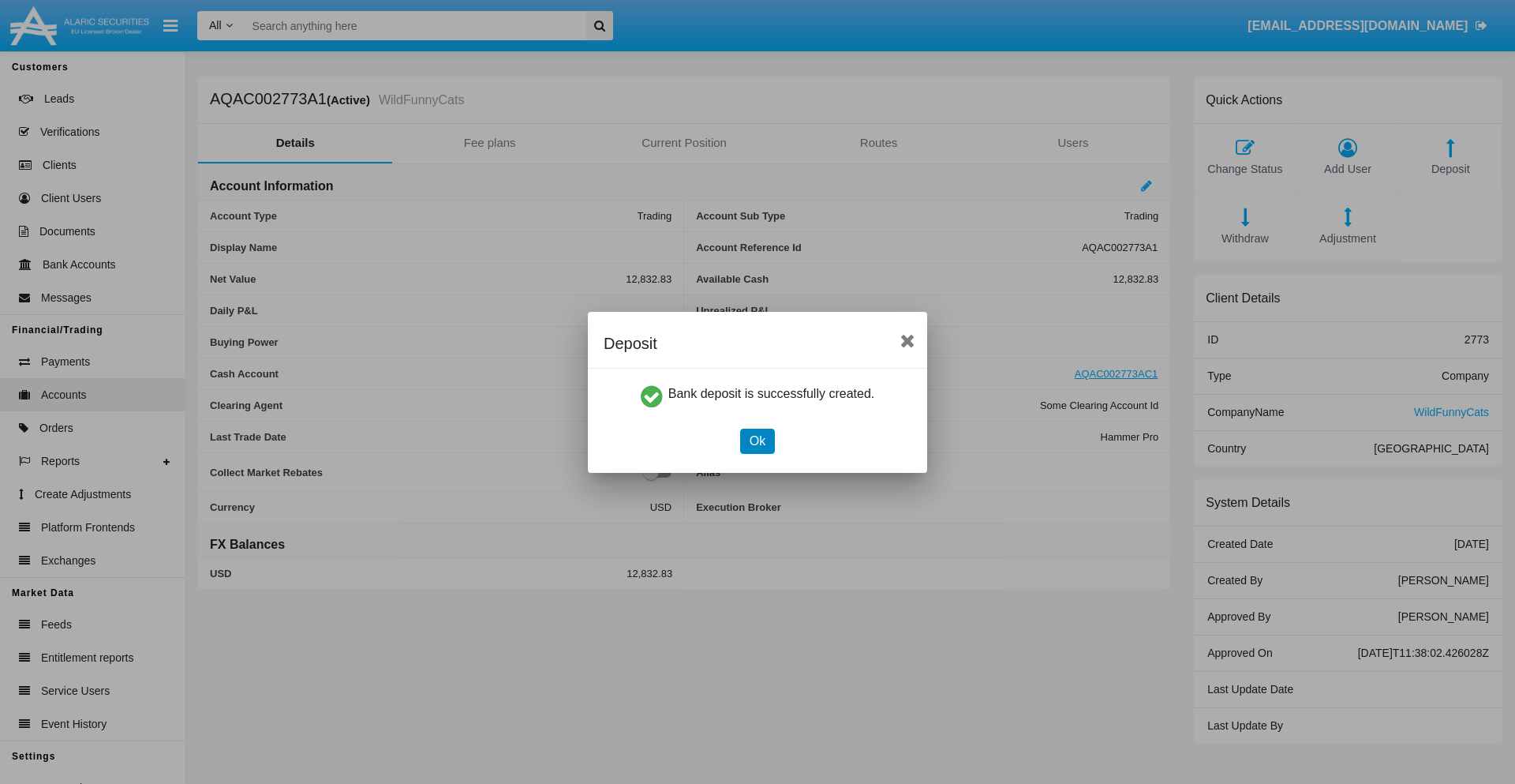
click at [757, 440] on button "Ok" at bounding box center [758, 441] width 35 height 25
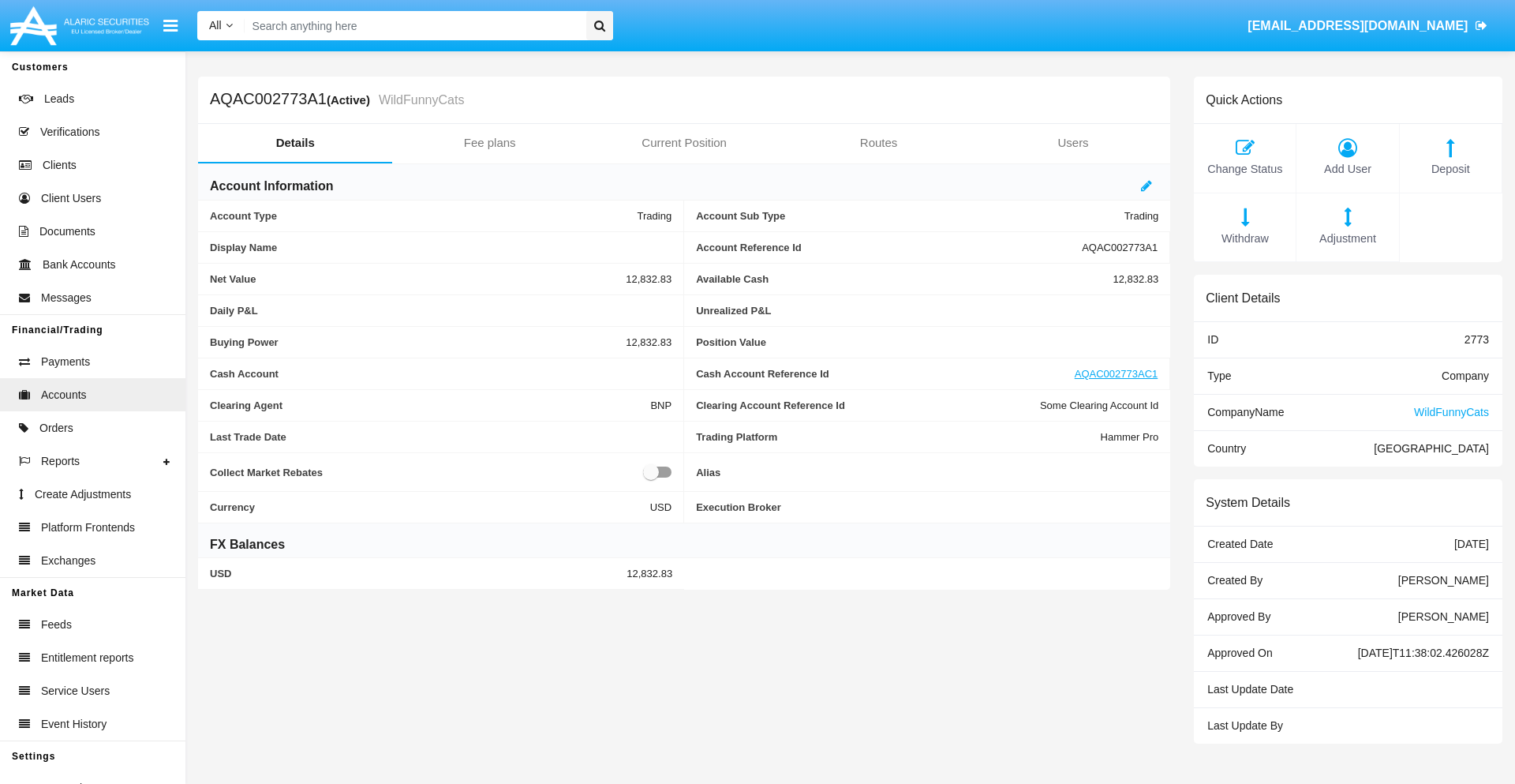
click at [1450, 169] on span "Deposit" at bounding box center [1450, 170] width 86 height 17
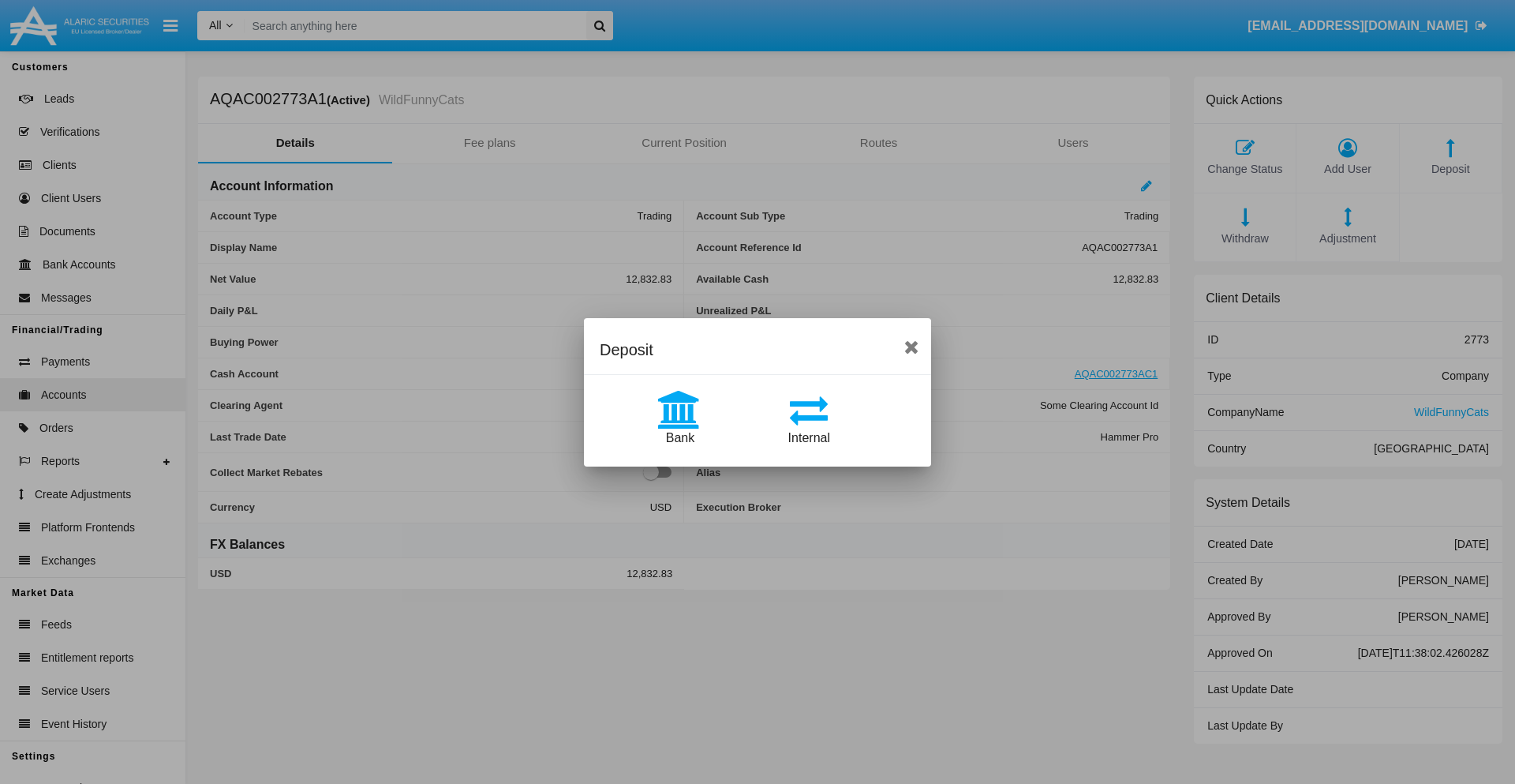
click at [809, 437] on span "Internal" at bounding box center [808, 437] width 42 height 14
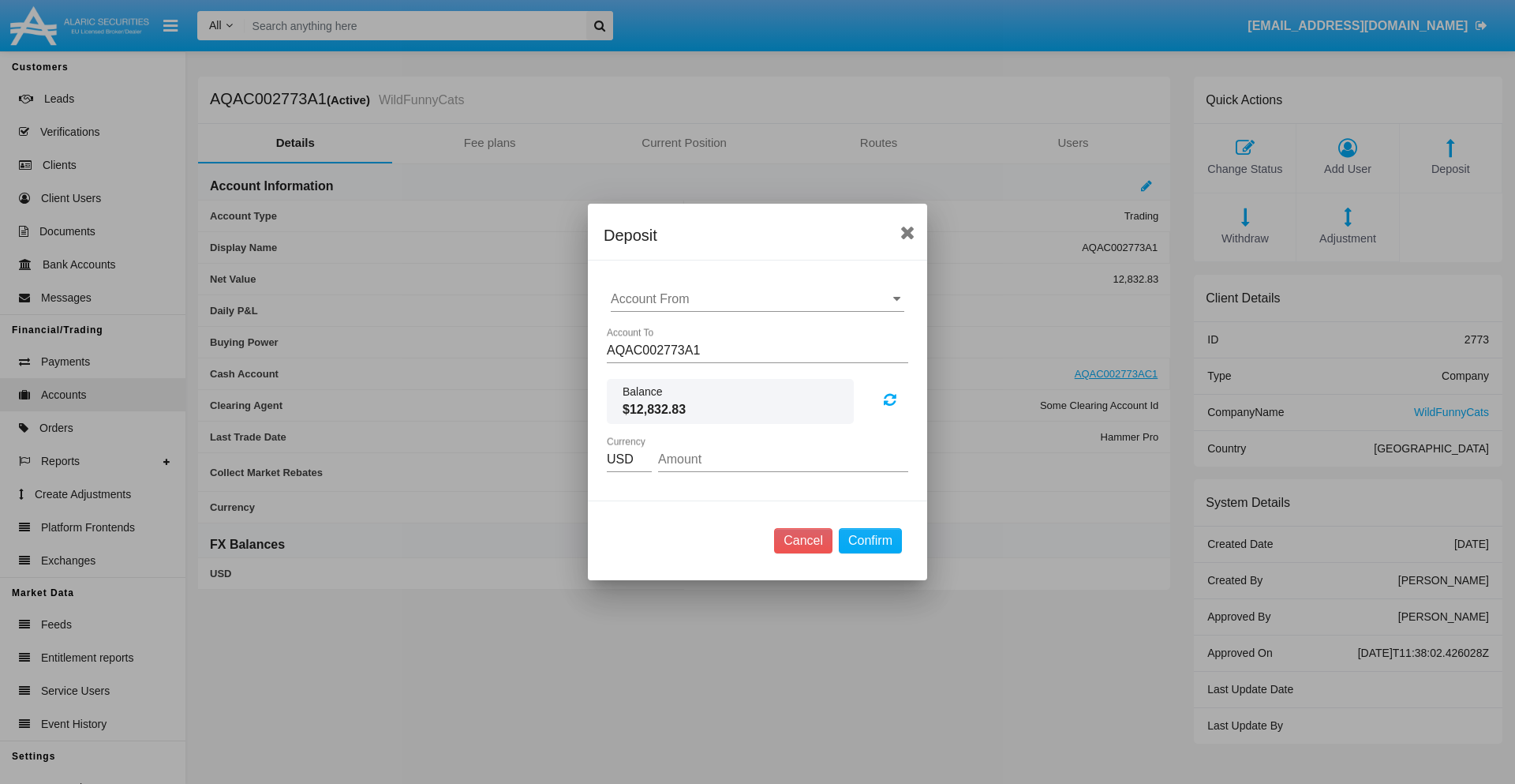
click at [758, 299] on input "Account From" at bounding box center [758, 298] width 294 height 14
click at [678, 368] on span "AQAC002773AC1" at bounding box center [679, 368] width 102 height 14
type input "AQAC002773AC1"
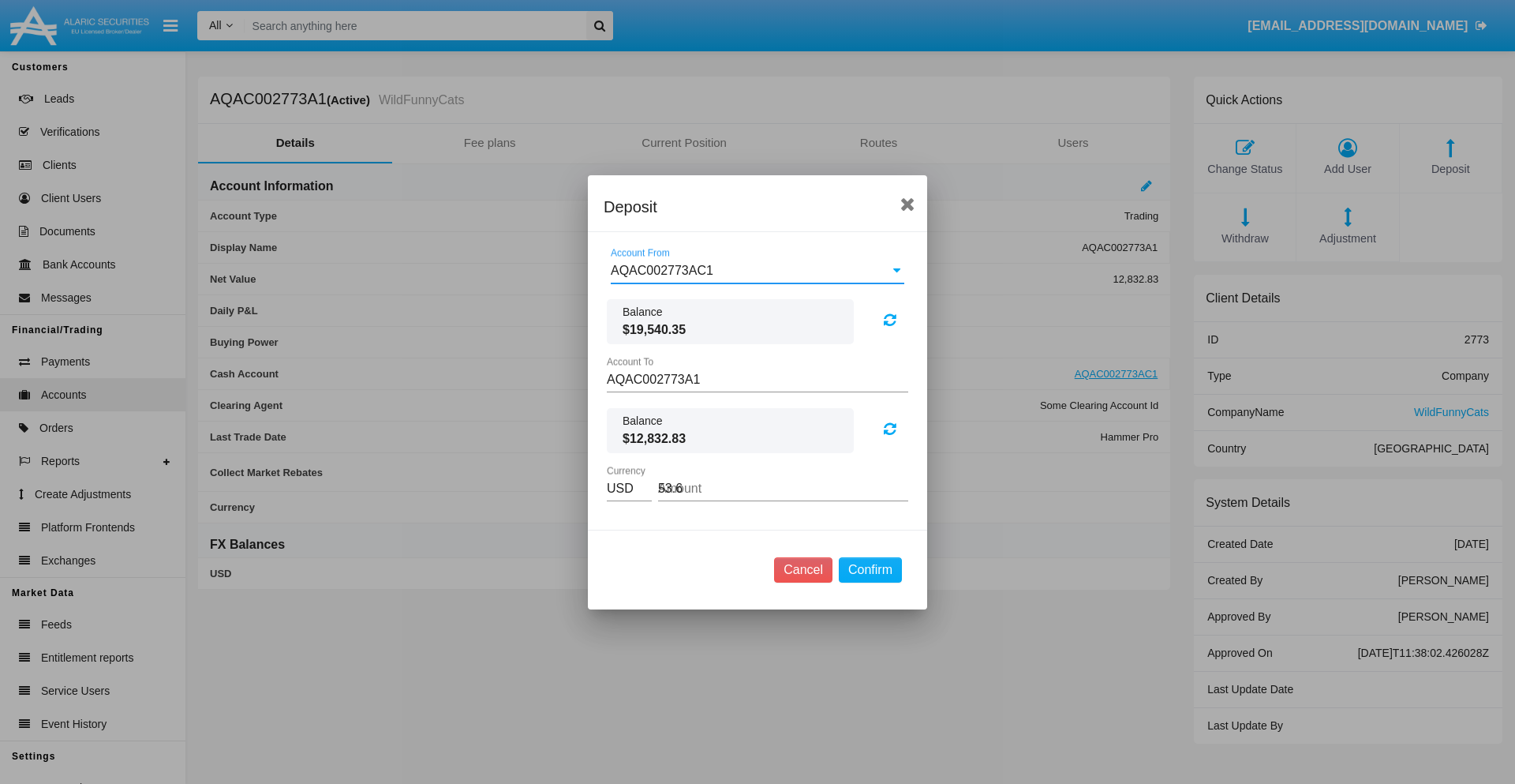
type input "53.61"
click at [870, 569] on button "Confirm" at bounding box center [870, 570] width 63 height 25
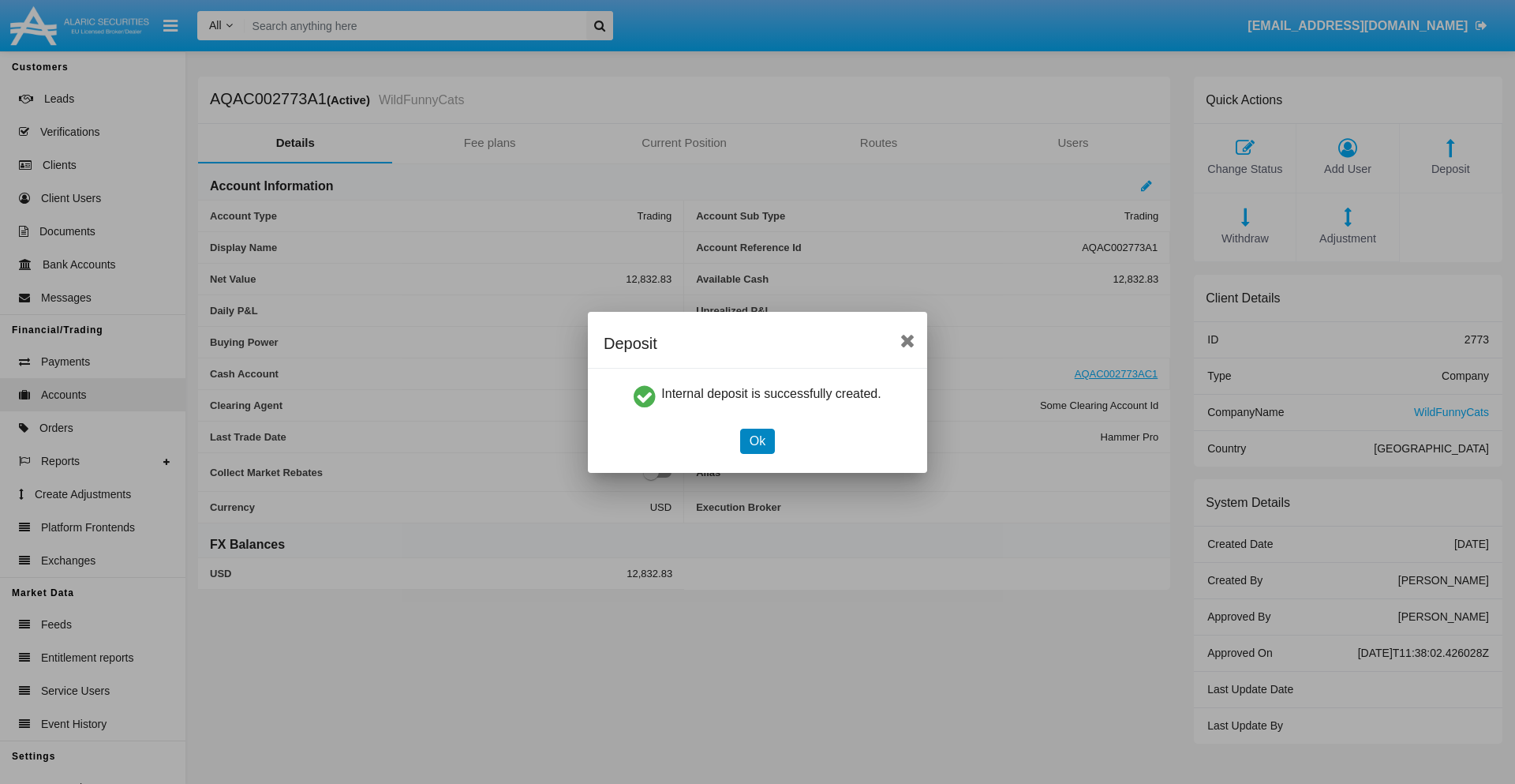
click at [757, 440] on button "Ok" at bounding box center [758, 441] width 35 height 25
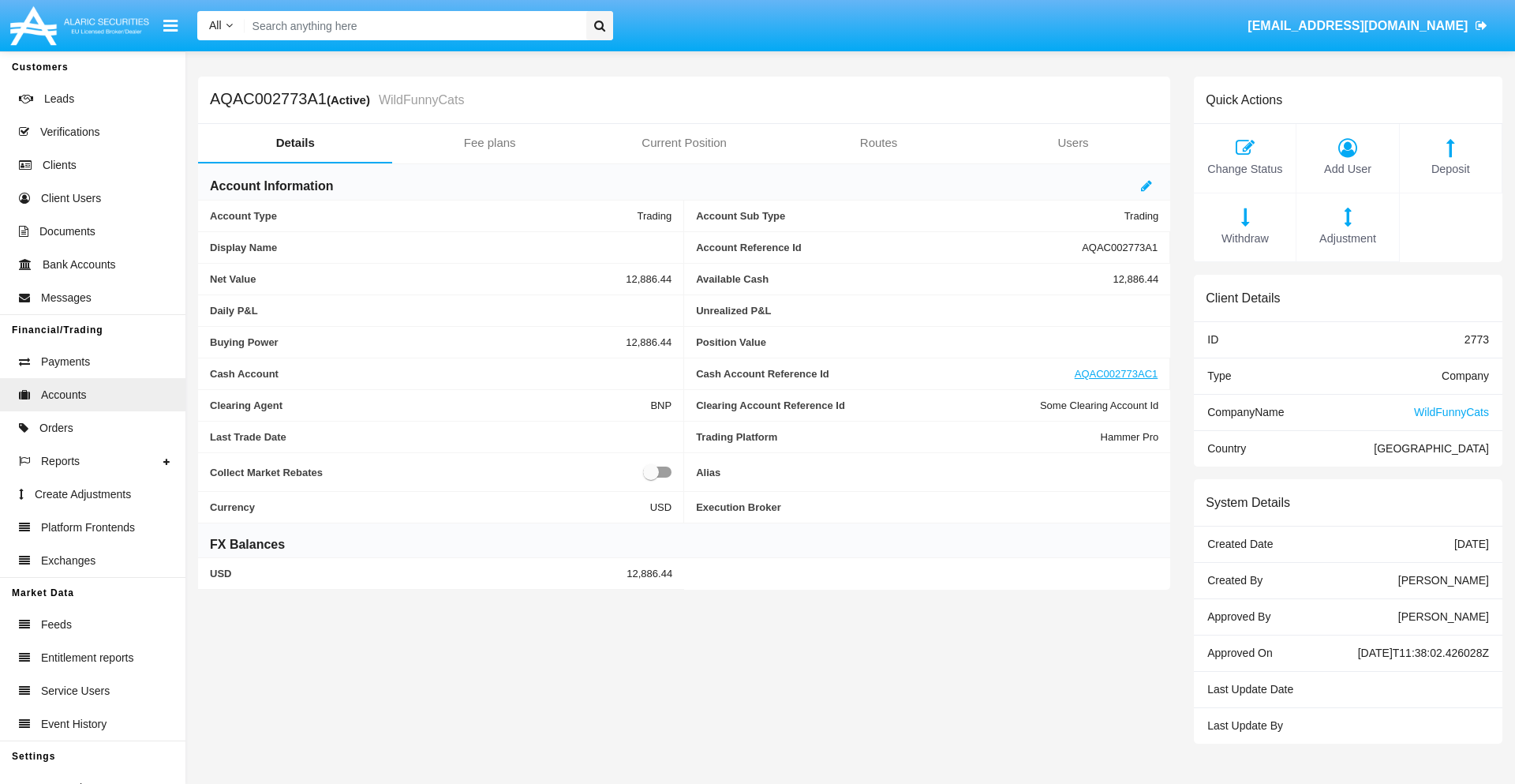
click at [1245, 238] on span "Withdraw" at bounding box center [1245, 239] width 86 height 17
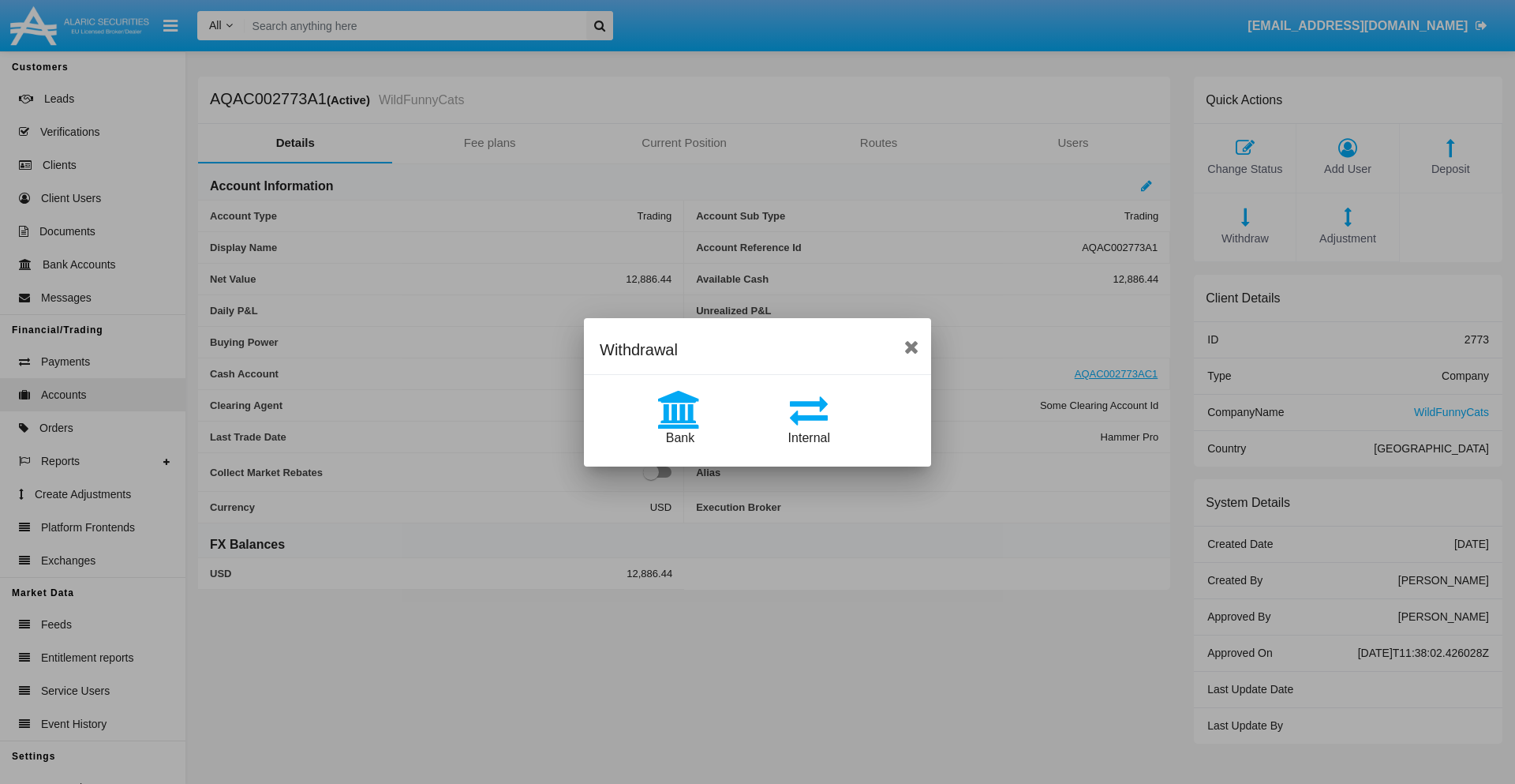
click at [809, 437] on span "Internal" at bounding box center [808, 437] width 42 height 14
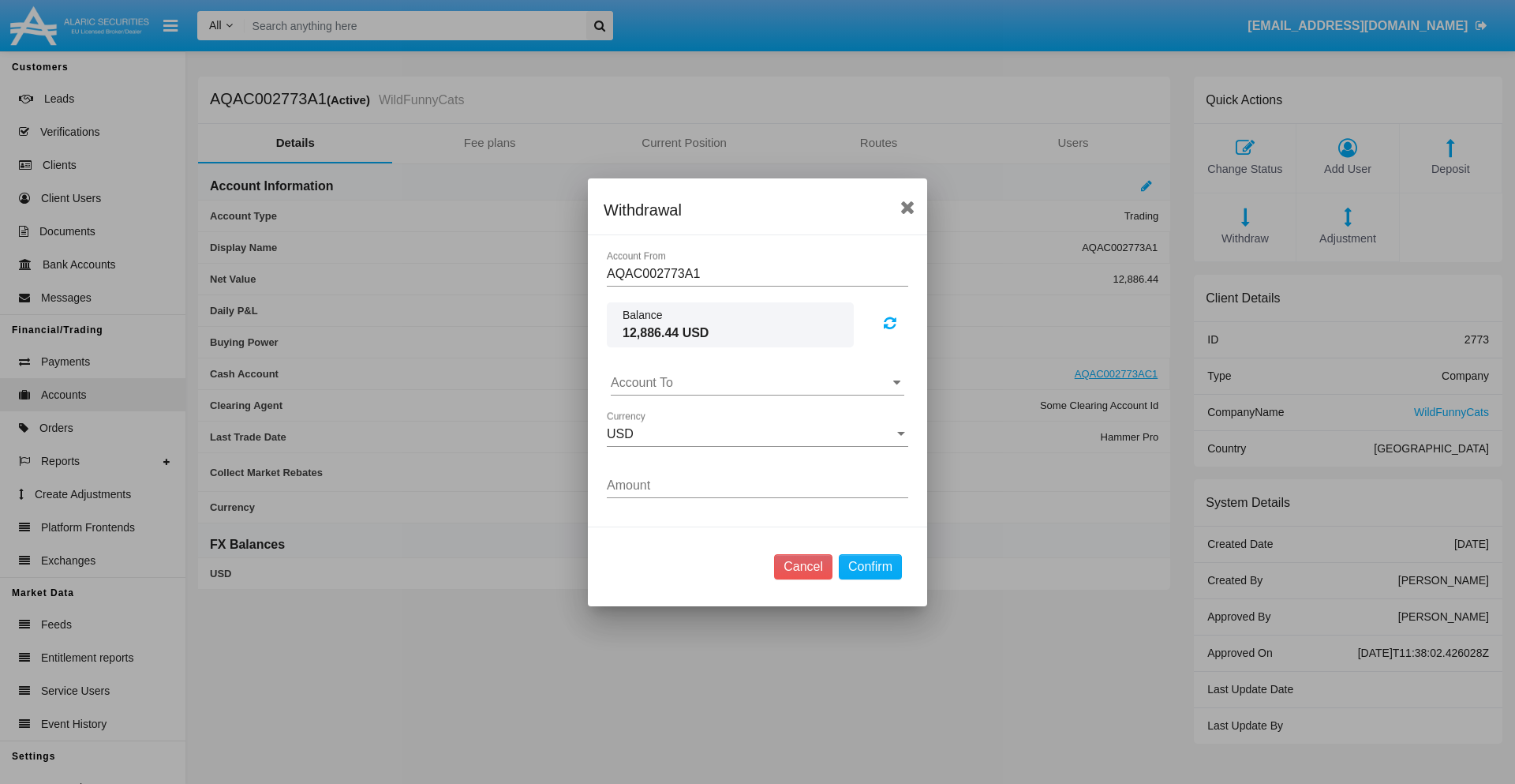
click at [758, 382] on input "Account To" at bounding box center [758, 382] width 294 height 14
click at [678, 451] on span "AQAC002773AC1" at bounding box center [679, 452] width 102 height 14
type input "AQAC002773AC1"
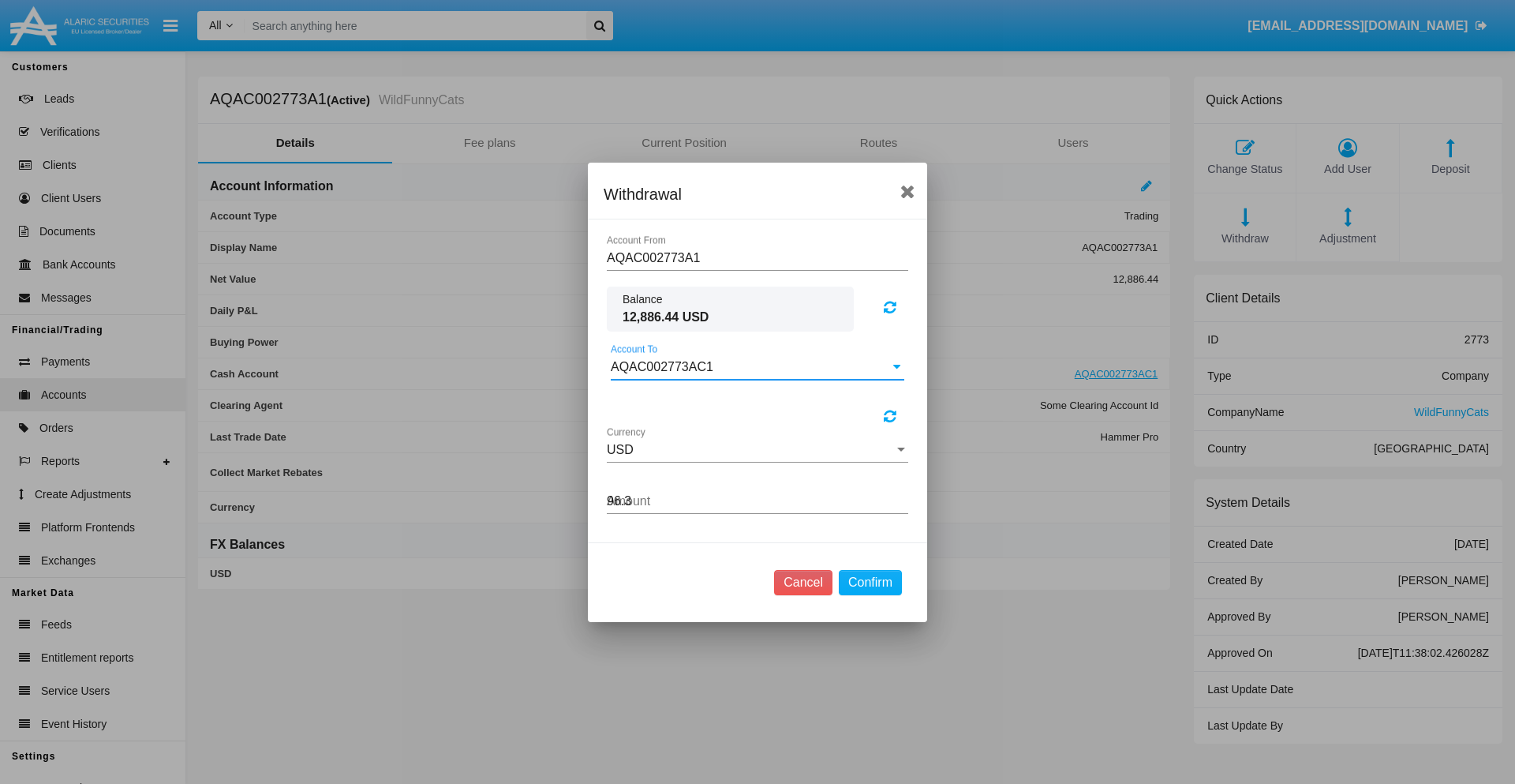
type input "96.35"
click at [870, 581] on button "Confirm" at bounding box center [870, 582] width 63 height 25
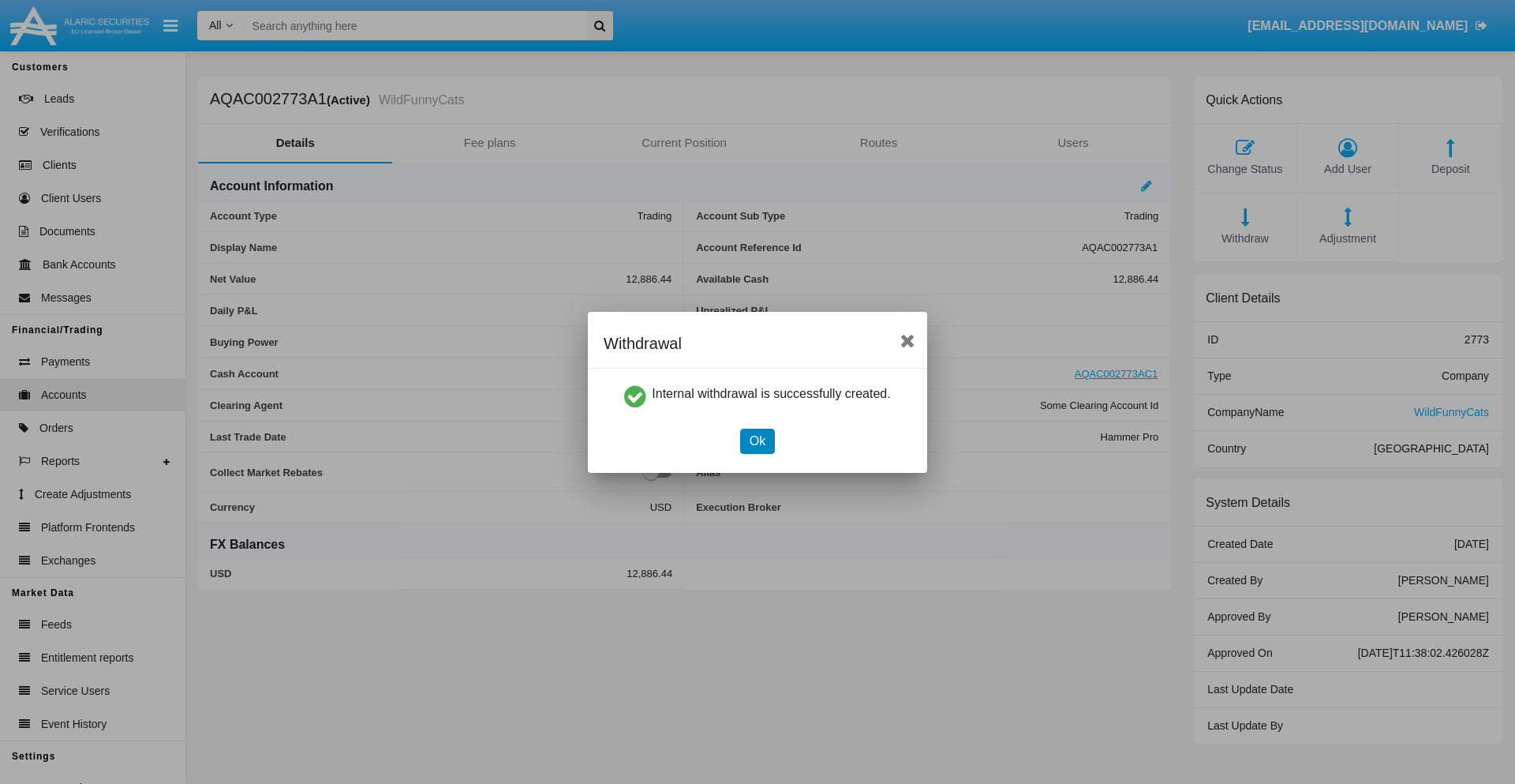
click at [757, 440] on button "Ok" at bounding box center [758, 441] width 35 height 25
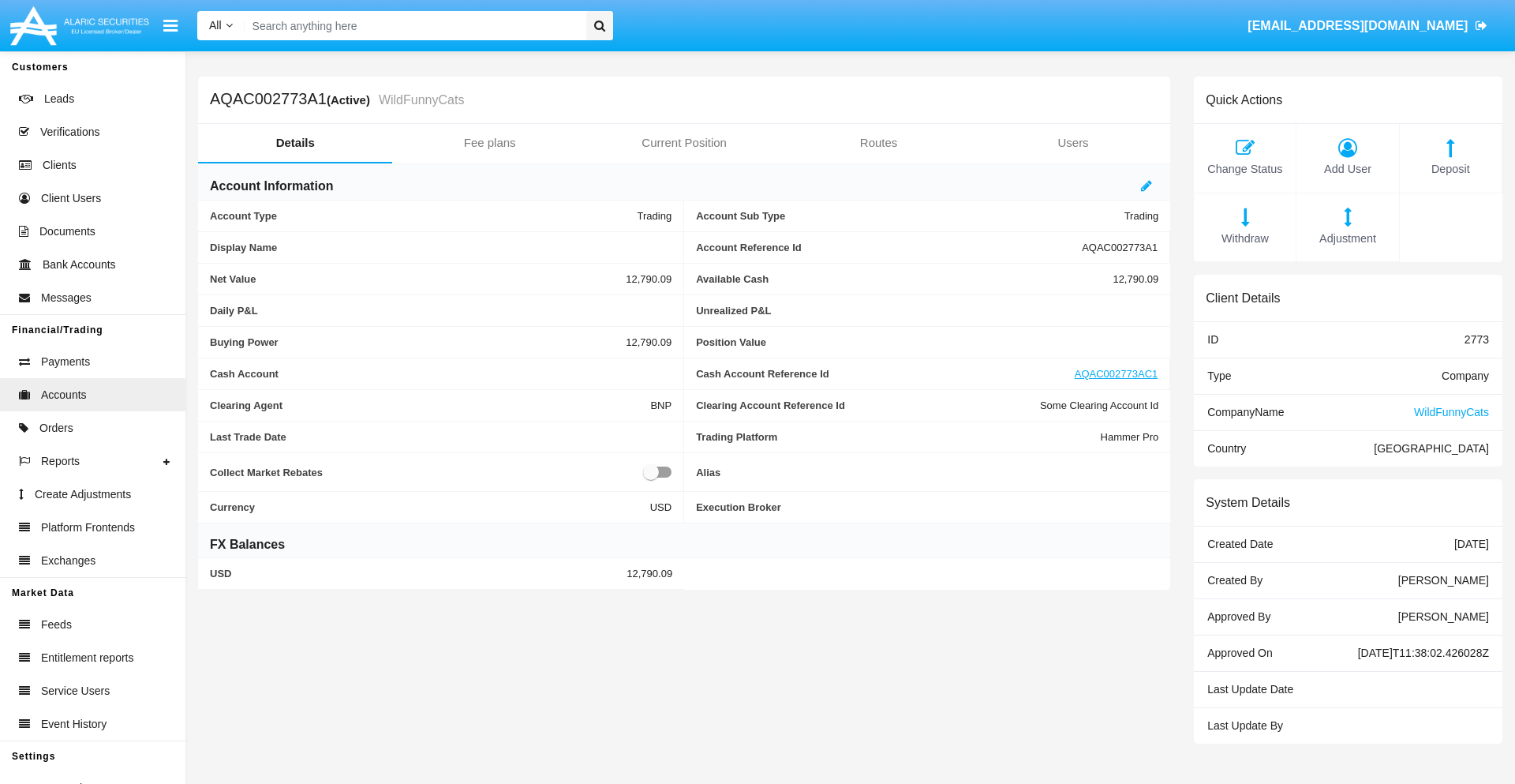
click at [1245, 238] on span "Withdraw" at bounding box center [1245, 239] width 86 height 17
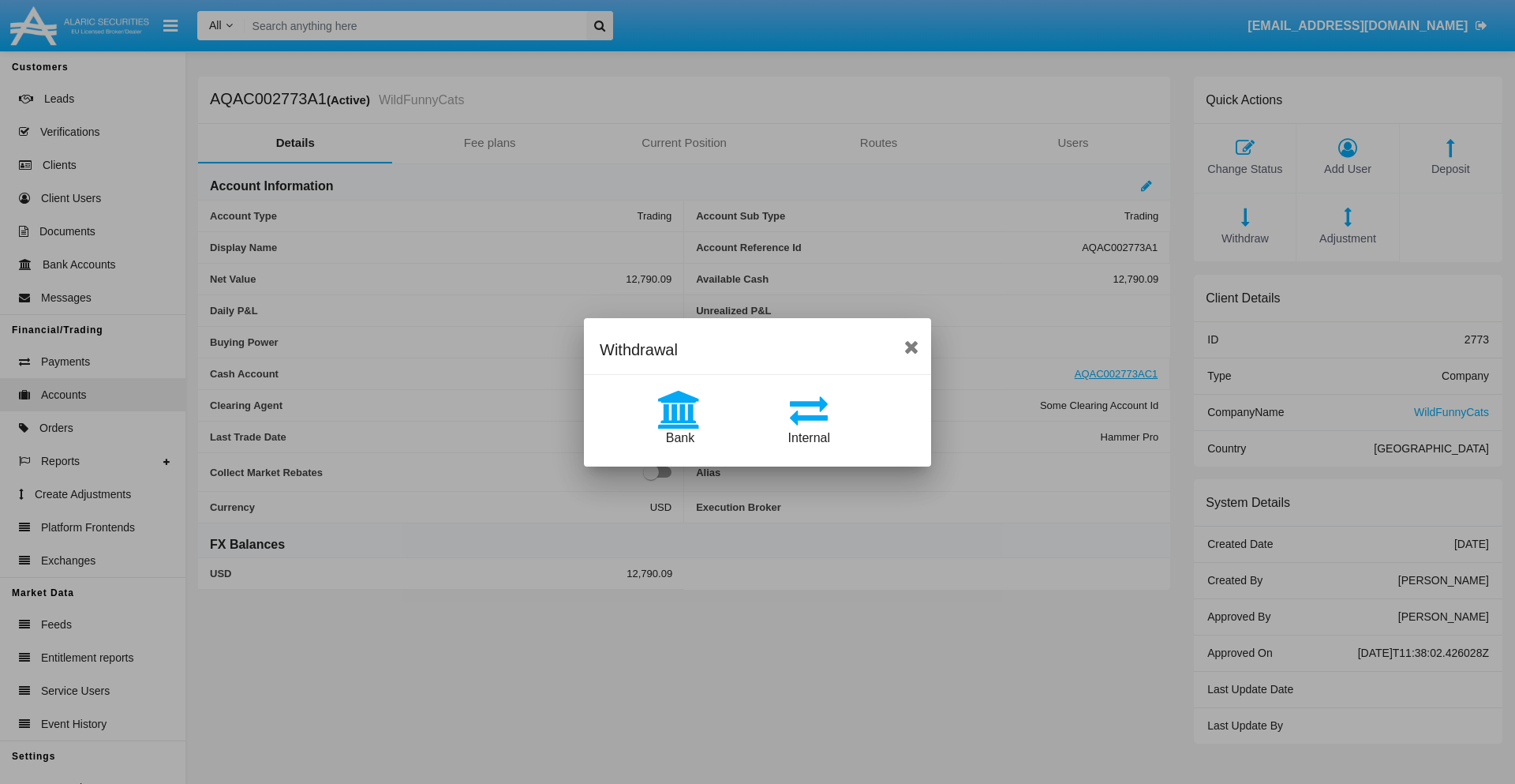
click at [680, 437] on span "Bank" at bounding box center [680, 437] width 28 height 14
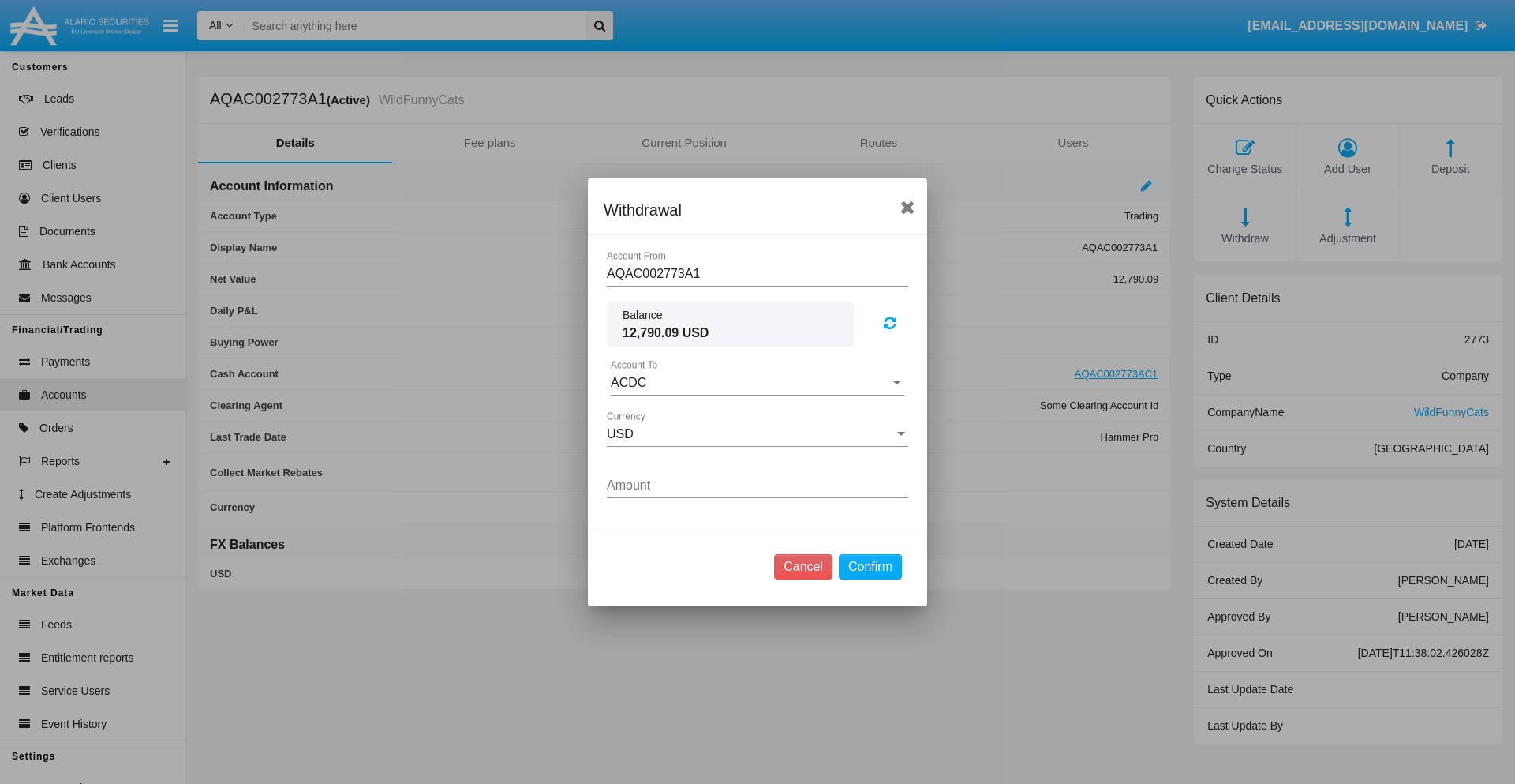
click at [758, 382] on input "ACDC" at bounding box center [758, 382] width 294 height 14
click at [645, 413] on span "ACDC" at bounding box center [645, 414] width 36 height 14
type input "ACDC"
type input "76.06"
click at [870, 566] on button "Confirm" at bounding box center [870, 567] width 63 height 25
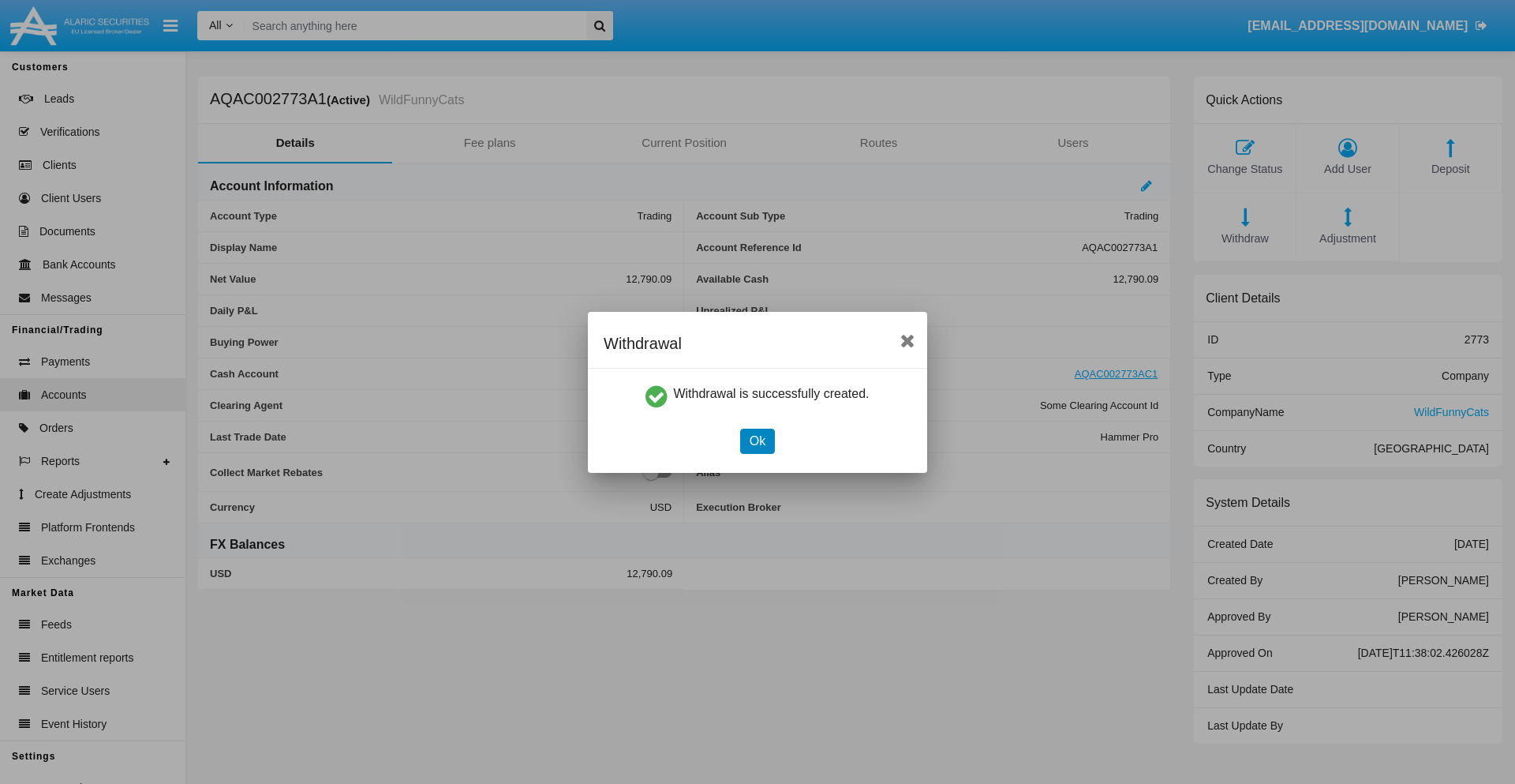
click at [757, 440] on button "Ok" at bounding box center [758, 441] width 35 height 25
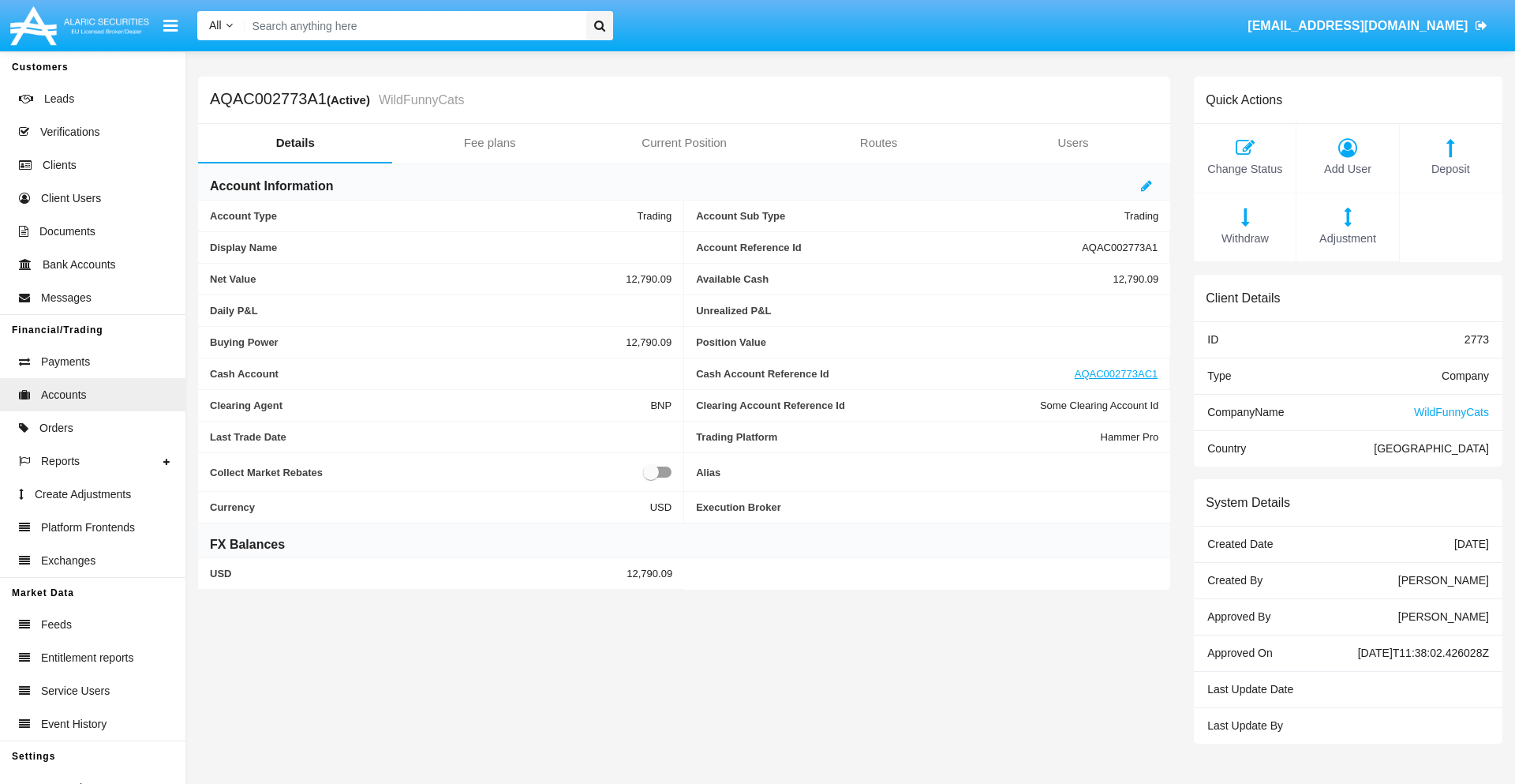
click at [1348, 238] on span "Adjustment" at bounding box center [1347, 239] width 86 height 17
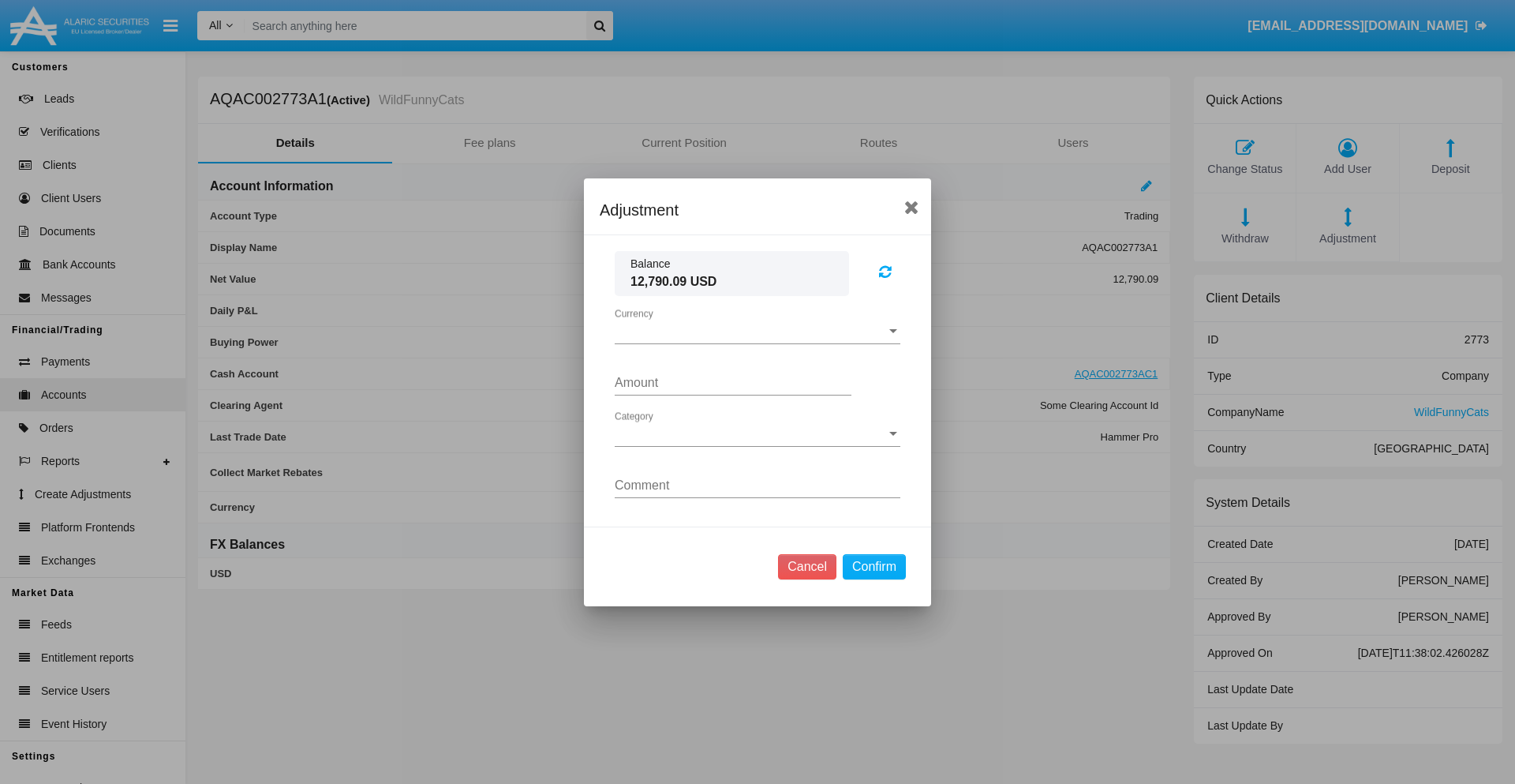
click at [758, 330] on span "Currency" at bounding box center [750, 331] width 271 height 14
click at [758, 343] on span "USD" at bounding box center [758, 343] width 286 height 38
click at [758, 434] on span "Category" at bounding box center [750, 434] width 271 height 14
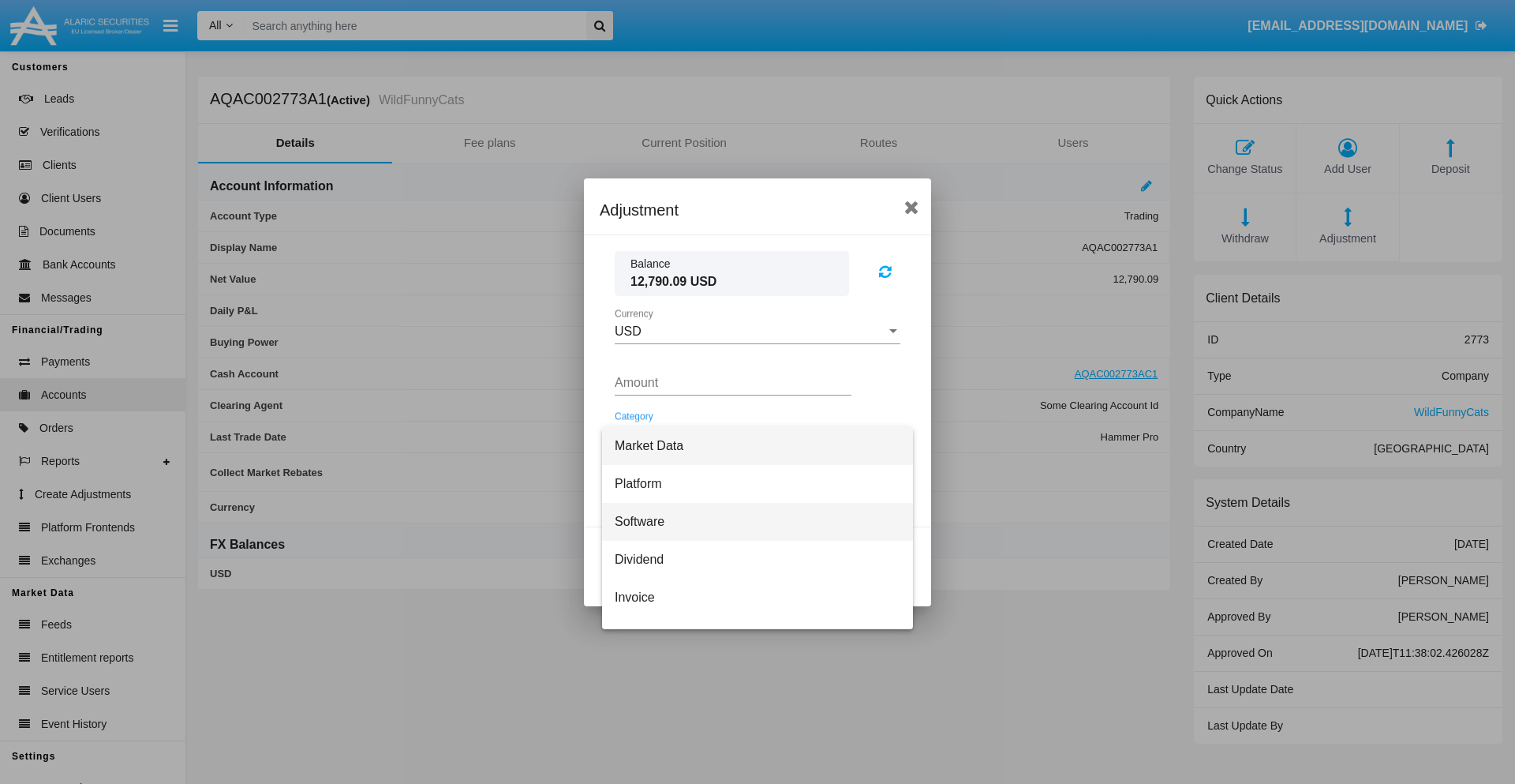
click at [751, 520] on span "Software" at bounding box center [758, 521] width 286 height 38
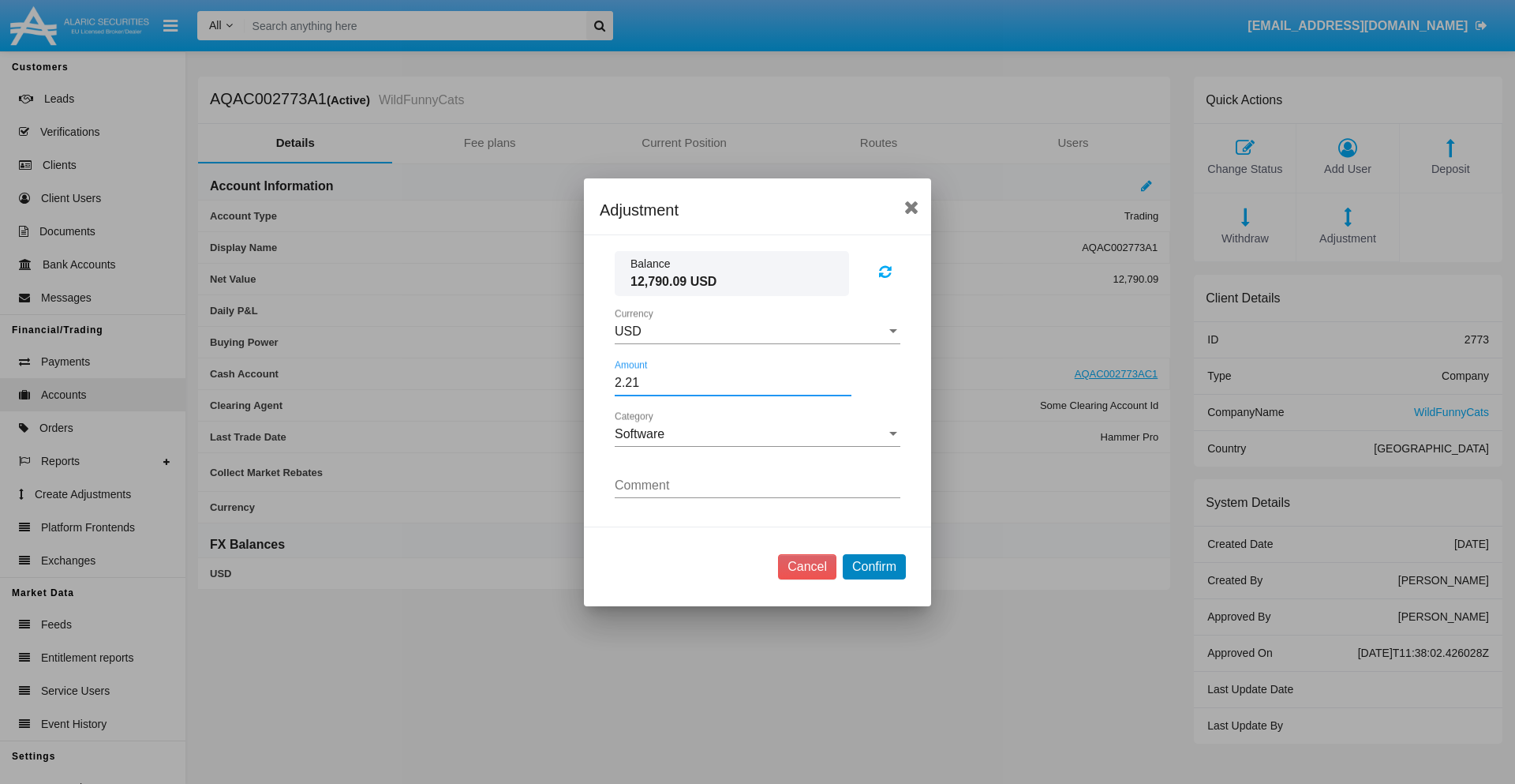
click at [874, 566] on button "Confirm" at bounding box center [874, 567] width 63 height 25
type input "2.2100"
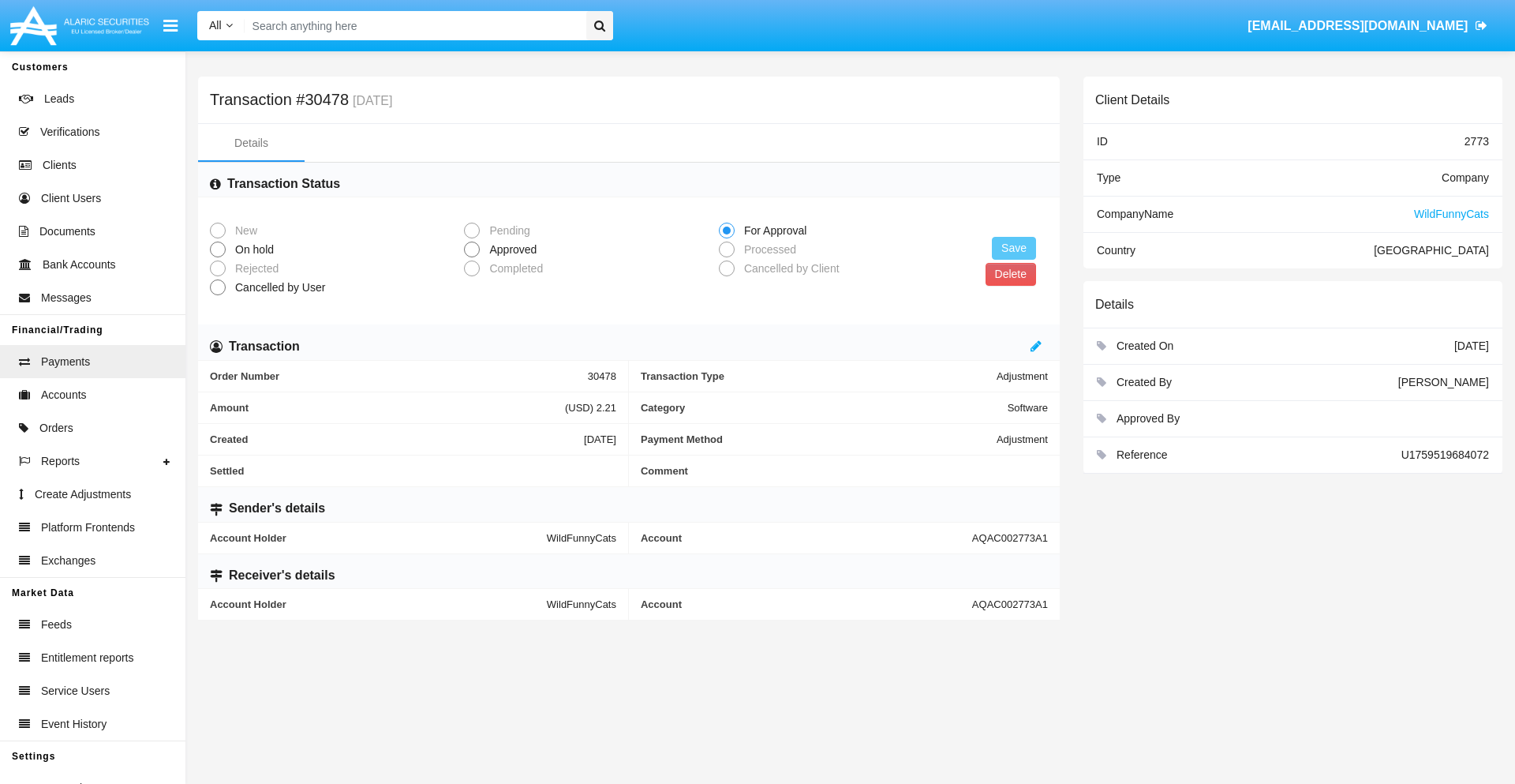
click at [510, 249] on span "Approved" at bounding box center [510, 249] width 61 height 16
click at [472, 257] on input "Approved" at bounding box center [471, 257] width 1 height 1
radio input "true"
click at [1014, 248] on button "Save" at bounding box center [1014, 248] width 44 height 23
click at [1010, 274] on button "Delete" at bounding box center [1011, 274] width 50 height 23
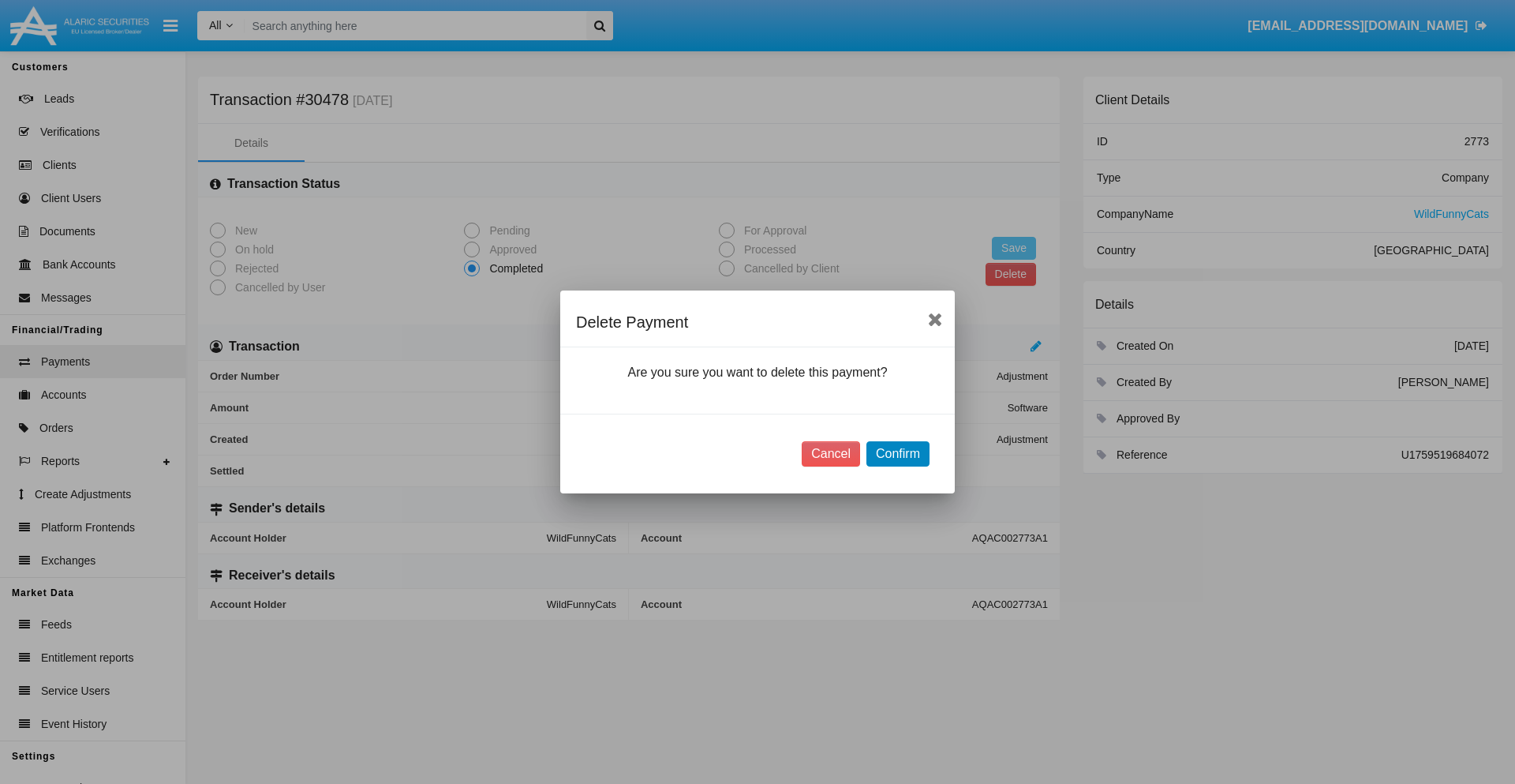
click at [897, 454] on button "Confirm" at bounding box center [897, 454] width 63 height 25
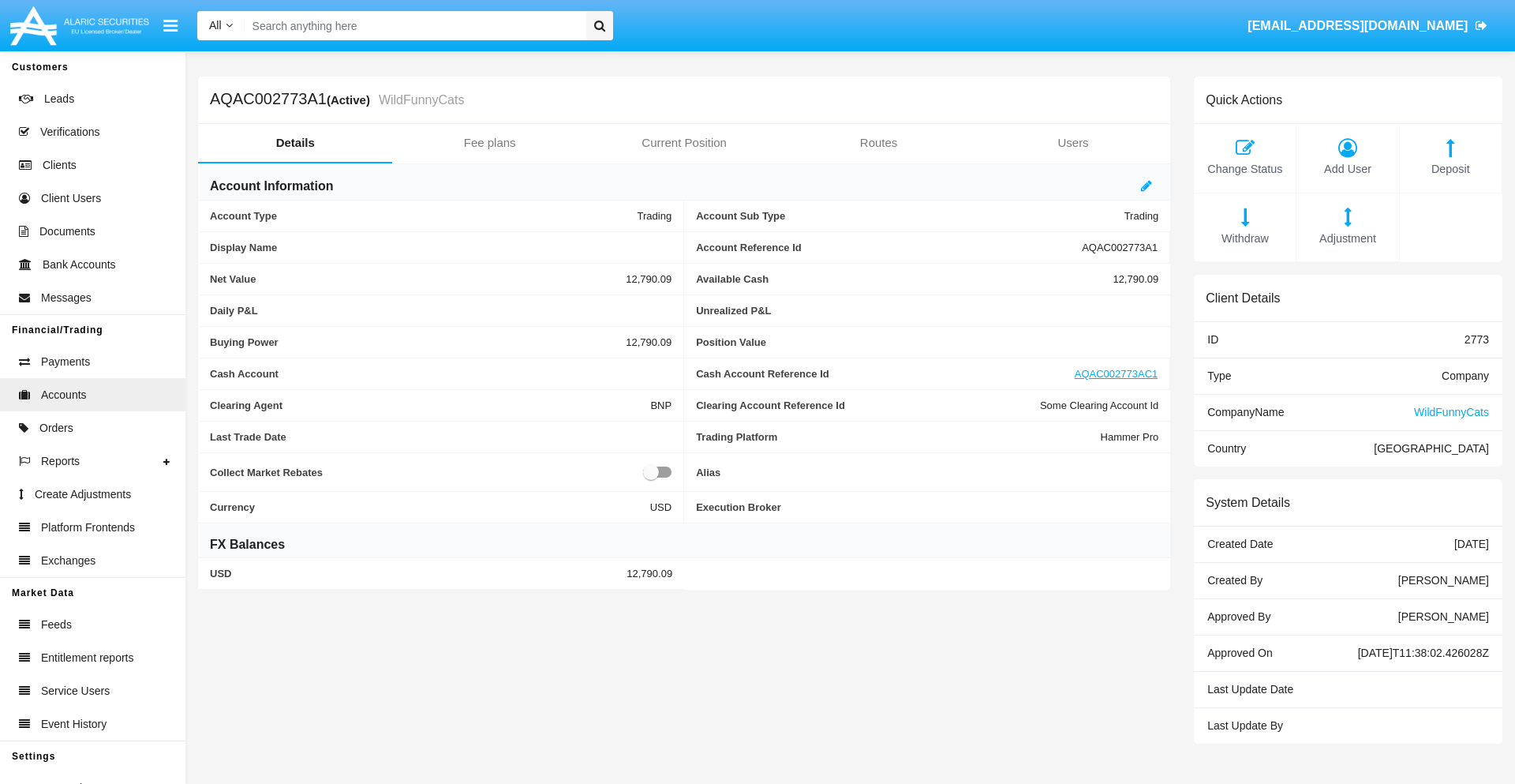
click at [1450, 169] on span "Deposit" at bounding box center [1450, 170] width 86 height 17
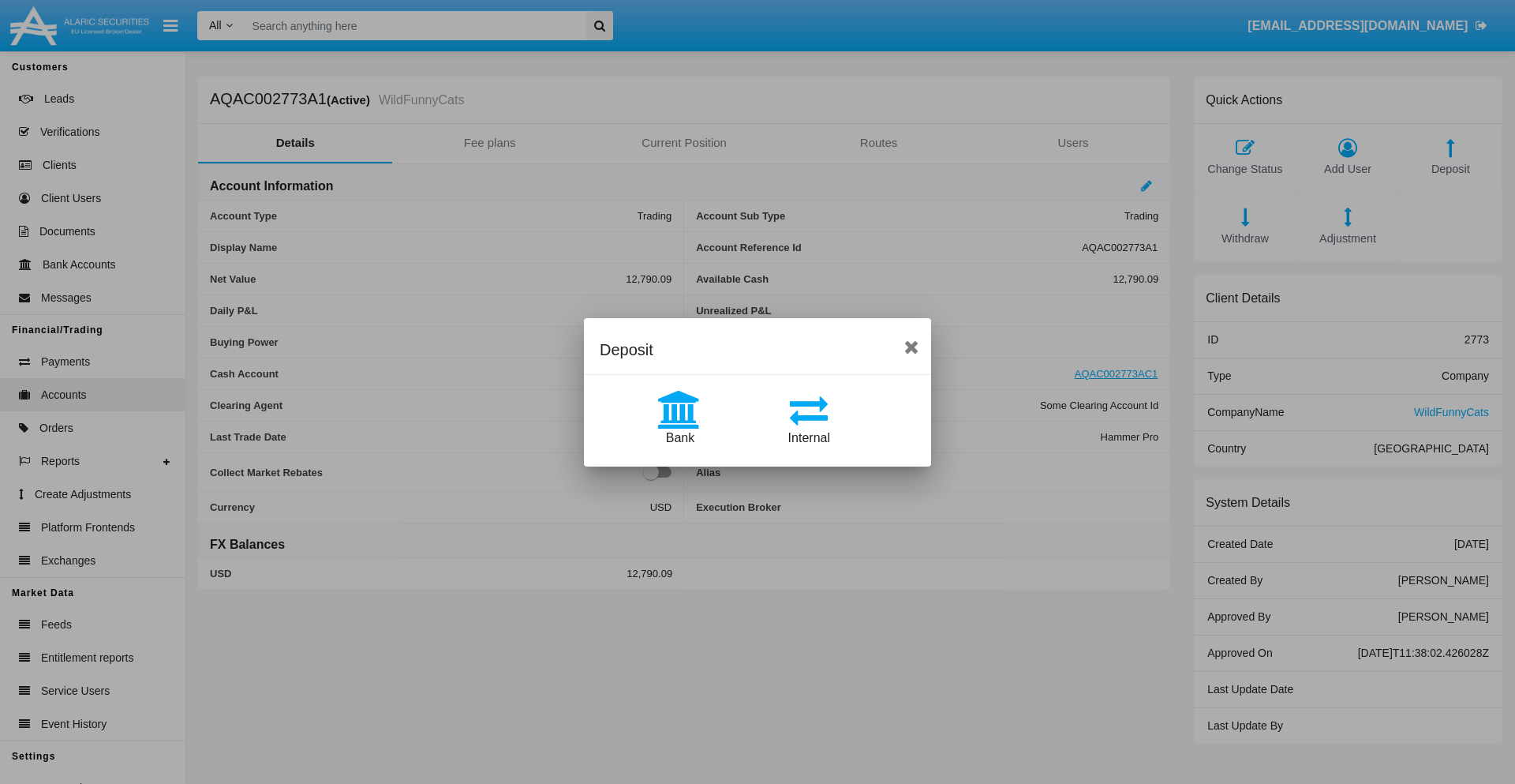
click at [680, 437] on span "Bank" at bounding box center [680, 437] width 28 height 14
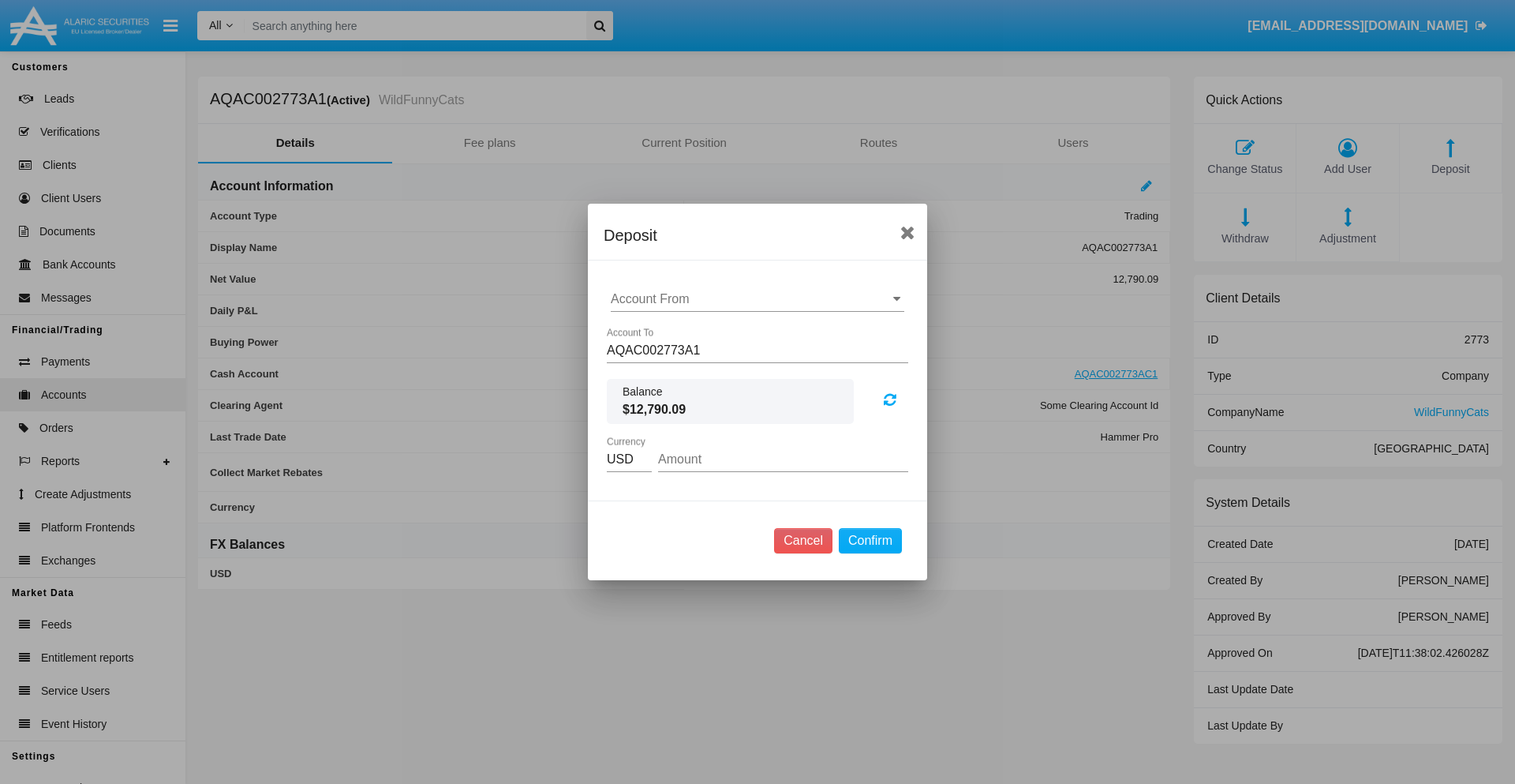
click at [758, 299] on input "Account From" at bounding box center [758, 298] width 294 height 14
click at [645, 330] on span "ACDC" at bounding box center [645, 330] width 36 height 14
type input "ACDC"
type input "86.89"
click at [870, 541] on button "Confirm" at bounding box center [870, 541] width 63 height 25
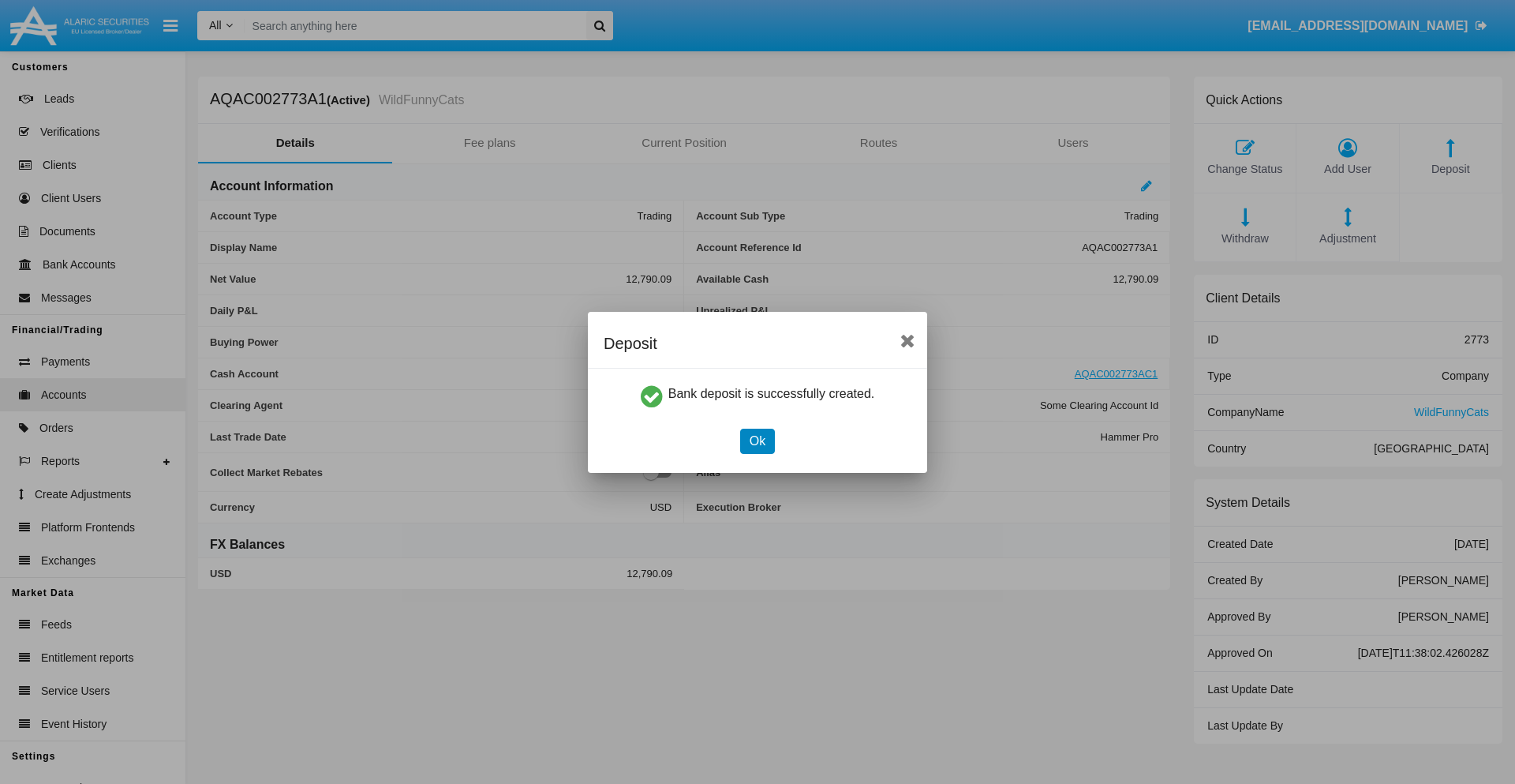
click at [757, 440] on button "Ok" at bounding box center [758, 441] width 35 height 25
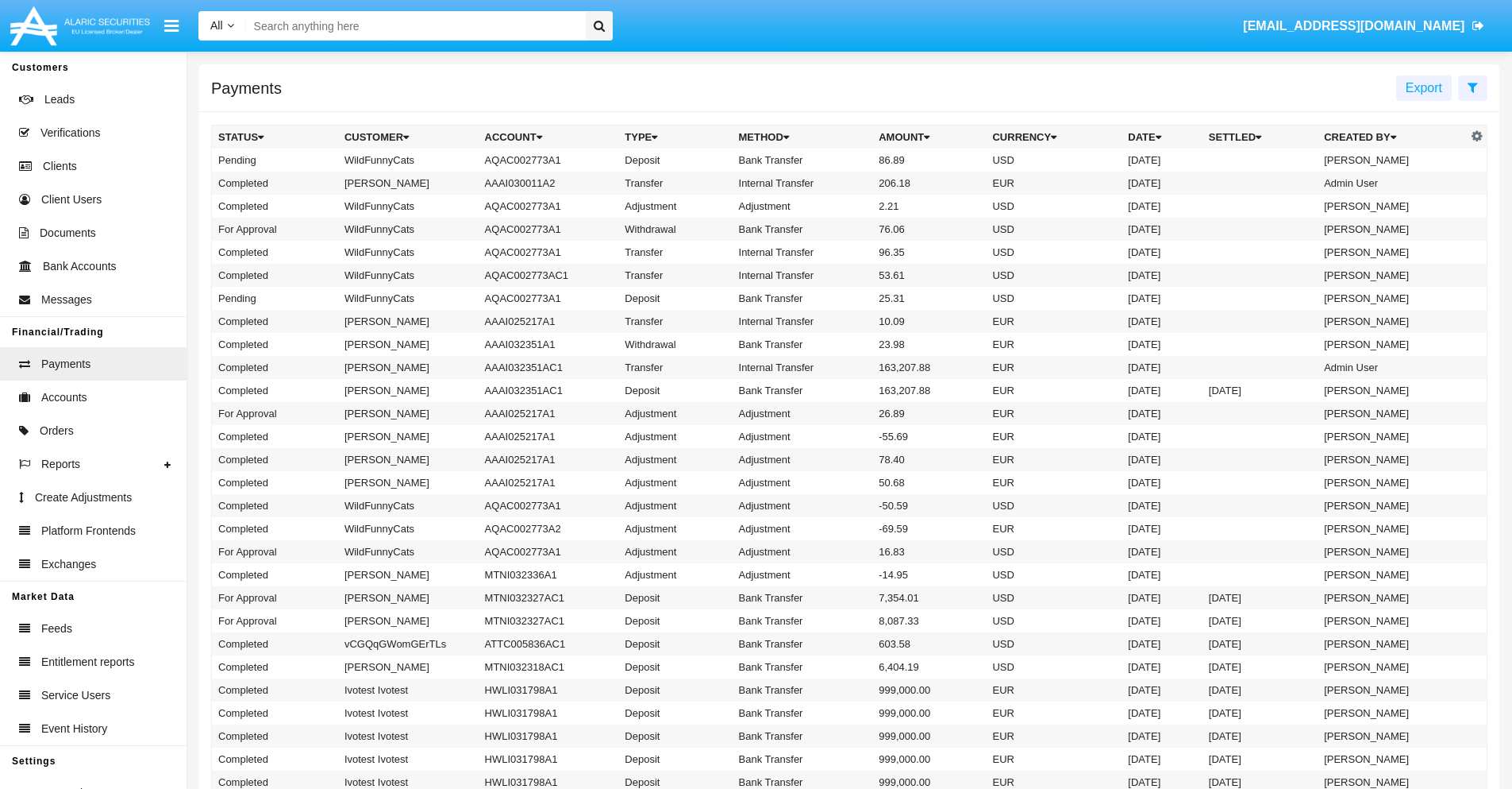
click at [849, 159] on td "Bank Transfer" at bounding box center [802, 160] width 141 height 23
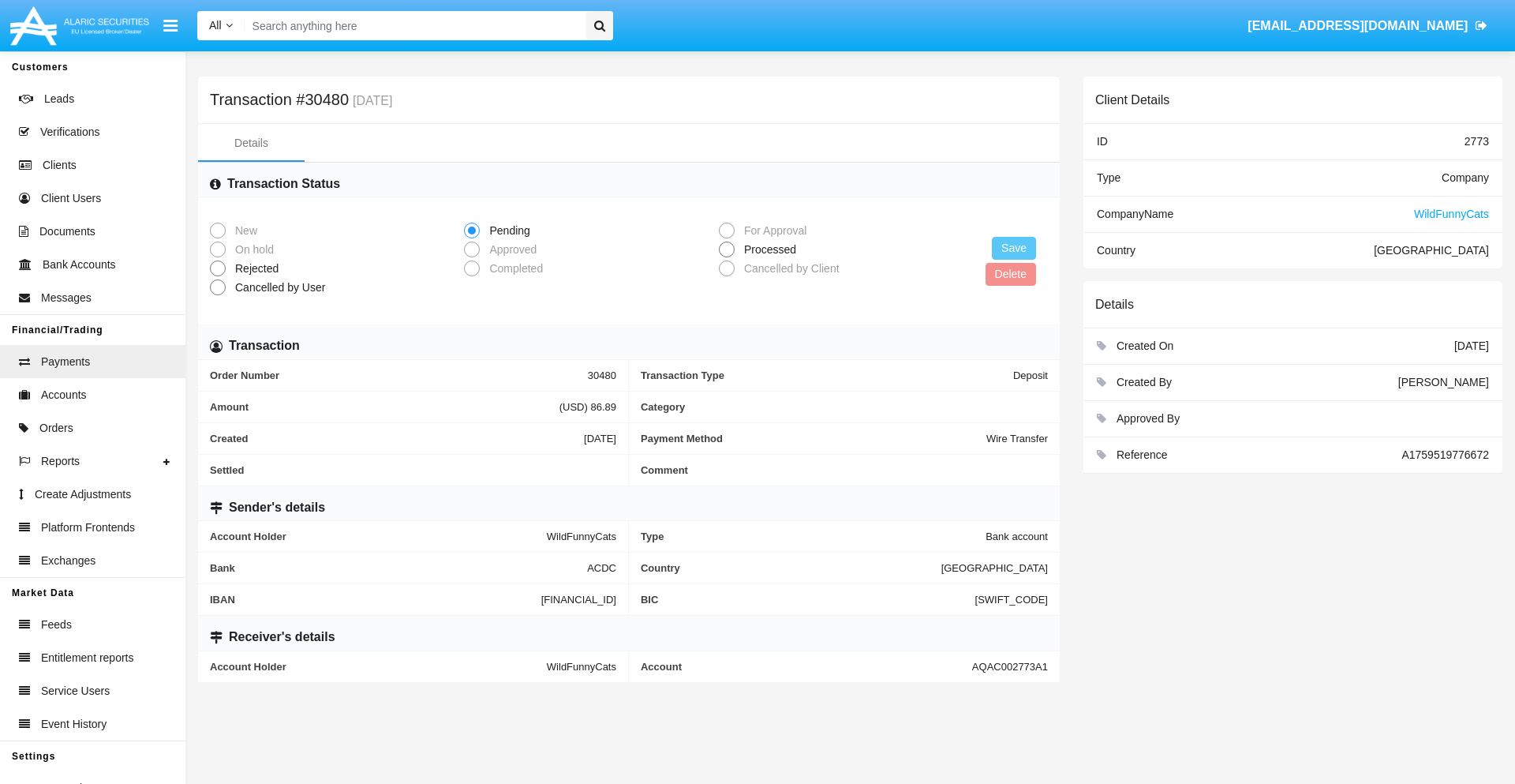
click at [767, 249] on span "Processed" at bounding box center [768, 249] width 66 height 16
click at [727, 257] on input "Processed" at bounding box center [726, 257] width 1 height 1
radio input "true"
click at [1014, 248] on button "Save" at bounding box center [1014, 248] width 44 height 23
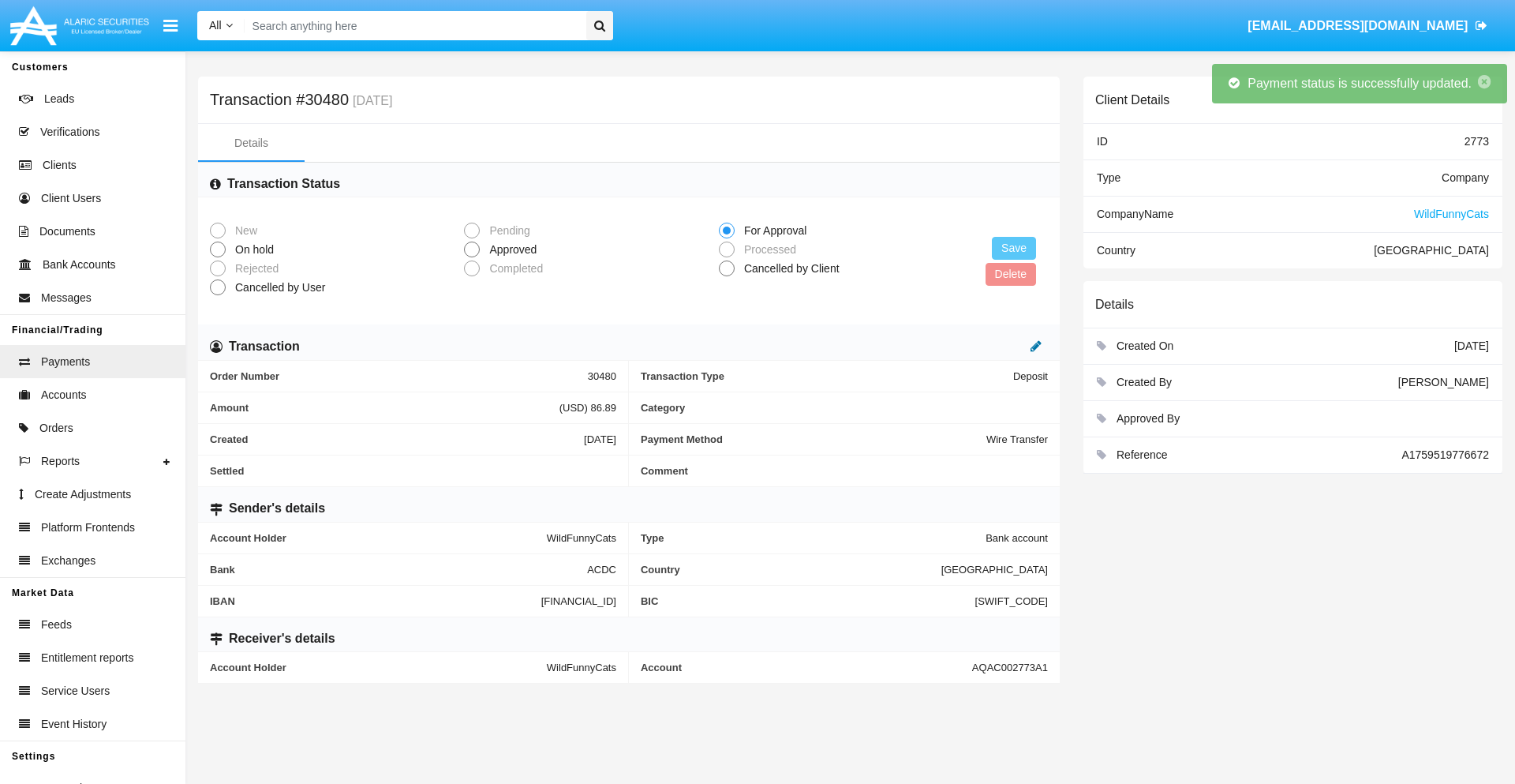
click at [1036, 346] on icon at bounding box center [1035, 345] width 11 height 13
type input "95.88"
click at [1020, 346] on icon at bounding box center [1019, 345] width 11 height 13
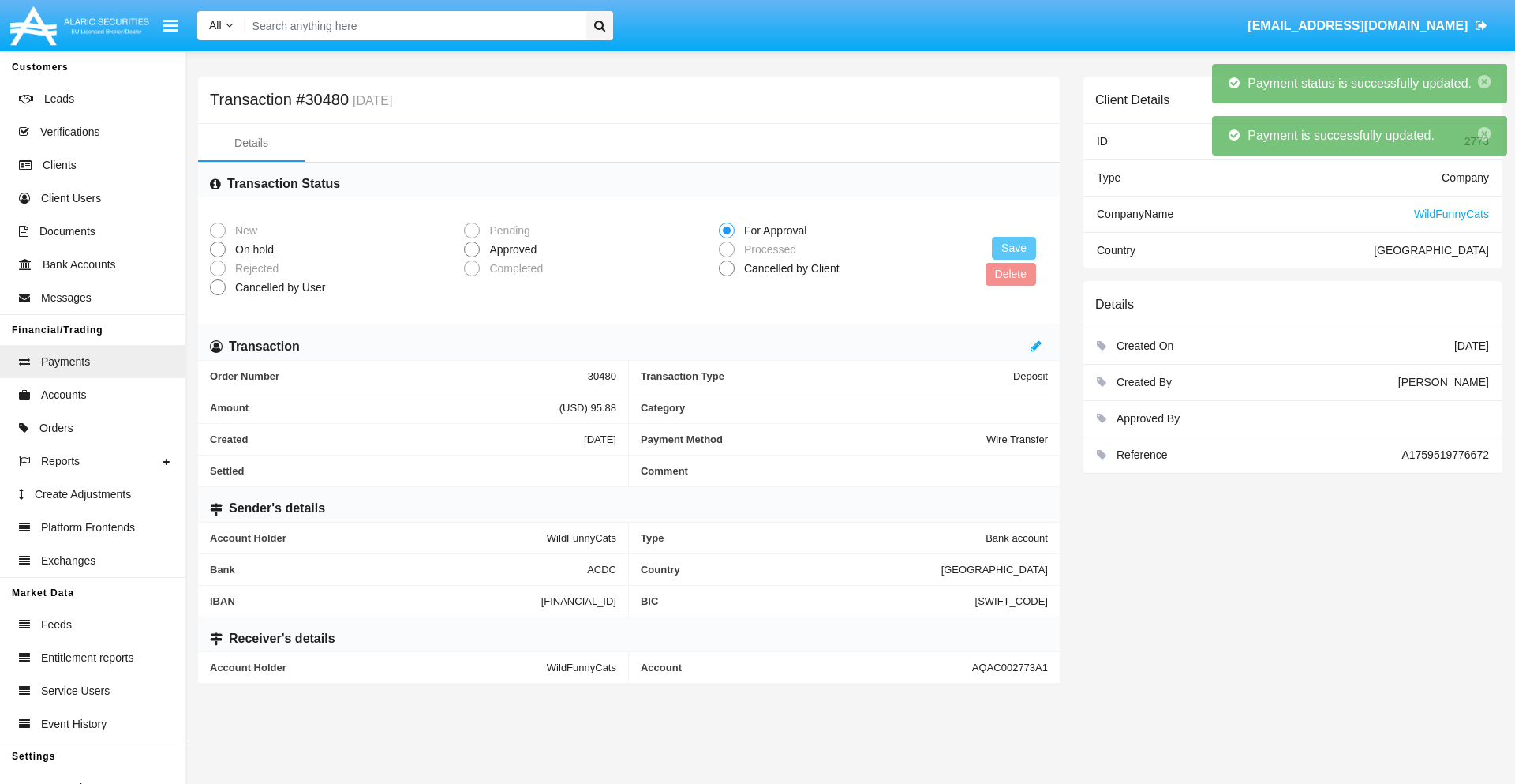
click at [510, 249] on span "Approved" at bounding box center [510, 249] width 61 height 16
click at [472, 257] on input "Approved" at bounding box center [471, 257] width 1 height 1
radio input "true"
click at [1014, 248] on button "Save" at bounding box center [1014, 248] width 44 height 23
